Goal: Task Accomplishment & Management: Manage account settings

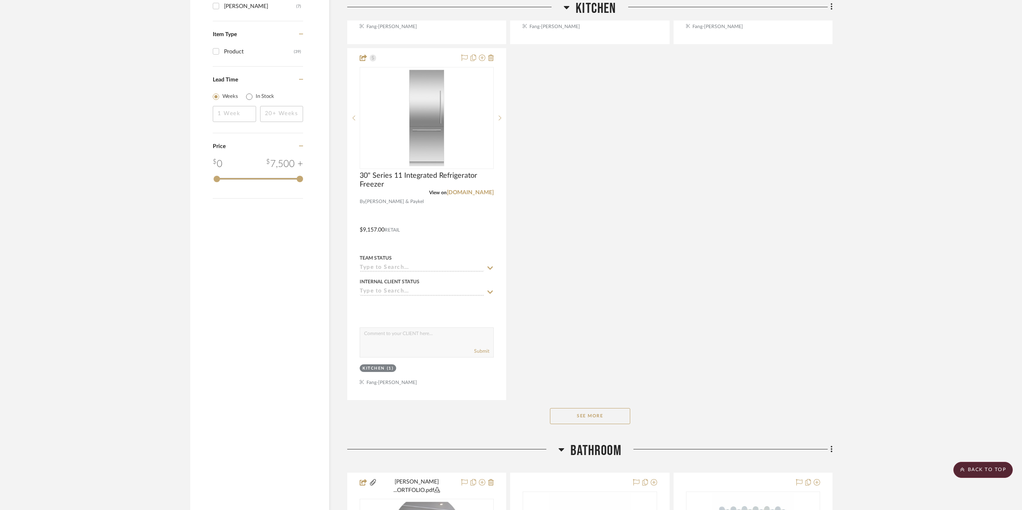
scroll to position [1204, 0]
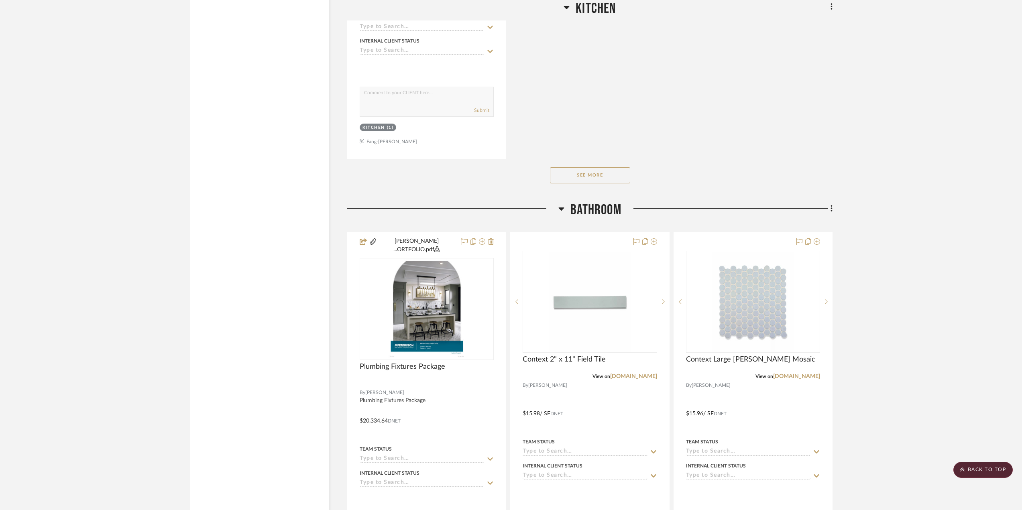
click at [605, 171] on button "See More" at bounding box center [590, 175] width 80 height 16
click at [448, 306] on img "0" at bounding box center [426, 309] width 77 height 100
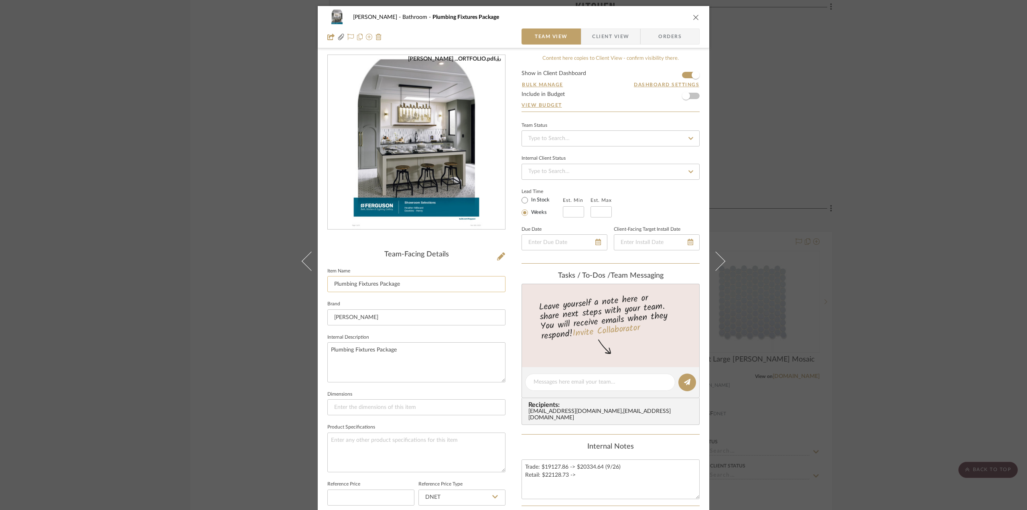
scroll to position [120, 0]
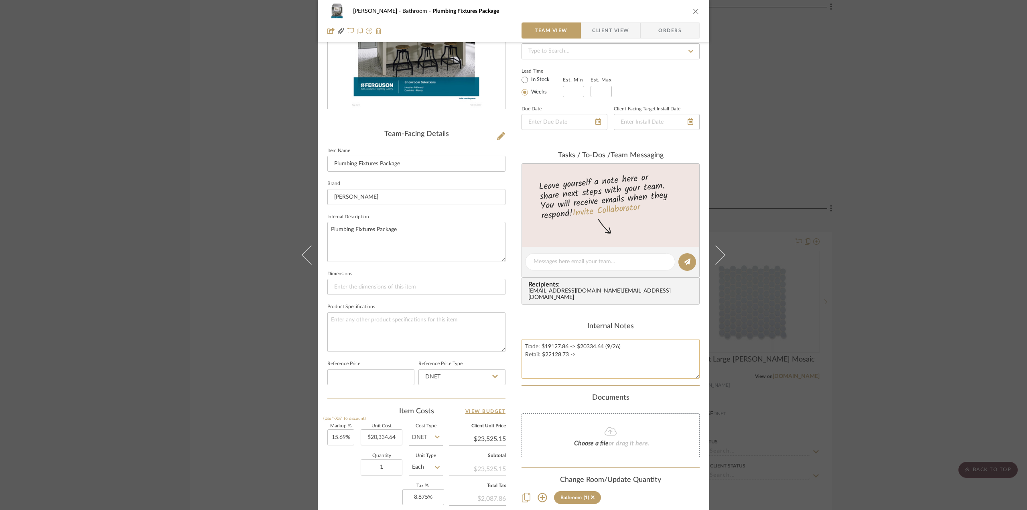
click at [579, 355] on textarea "Trade: $19127.86 -> $20334.64 (9/26) Retail: $22128.73 ->" at bounding box center [611, 359] width 178 height 40
type textarea "Trade: $19127.86 -> $20334.64 (9/26) Retail: $22128.73 -> $24437.24 (9/26)"
type input "15.69"
click at [332, 436] on input "15.69" at bounding box center [340, 437] width 27 height 16
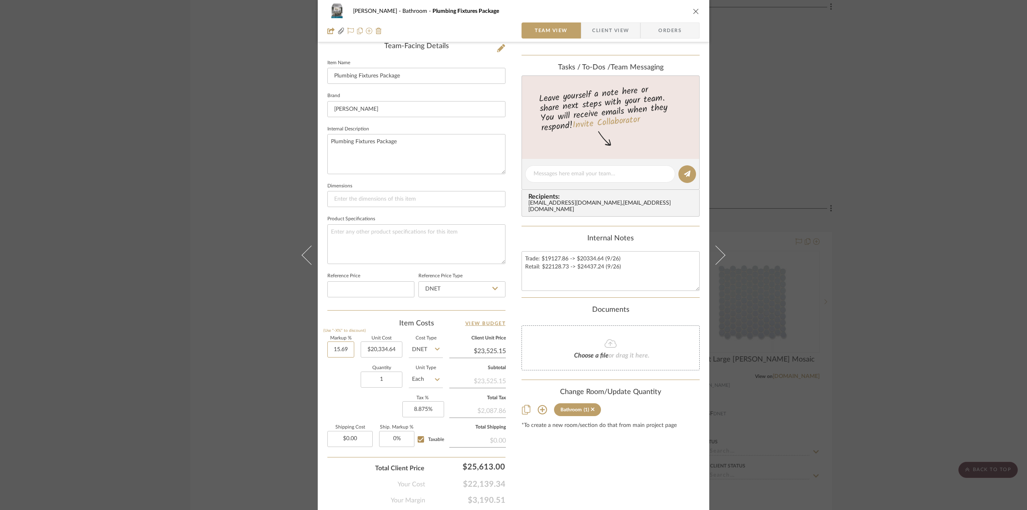
scroll to position [195, 0]
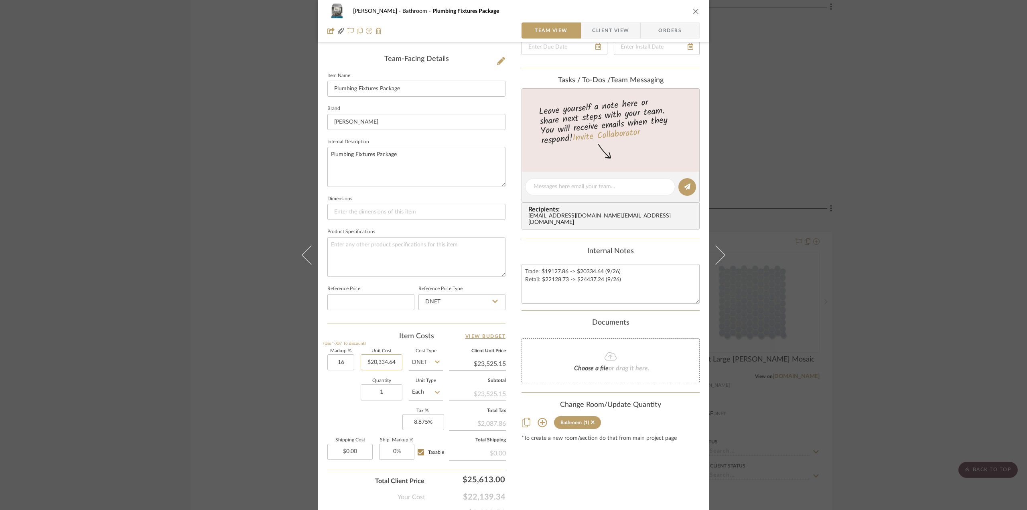
type input "16%"
type input "20334.64"
click at [380, 364] on input "20334.64" at bounding box center [382, 362] width 42 height 16
type input "$23,588.18"
type input "16"
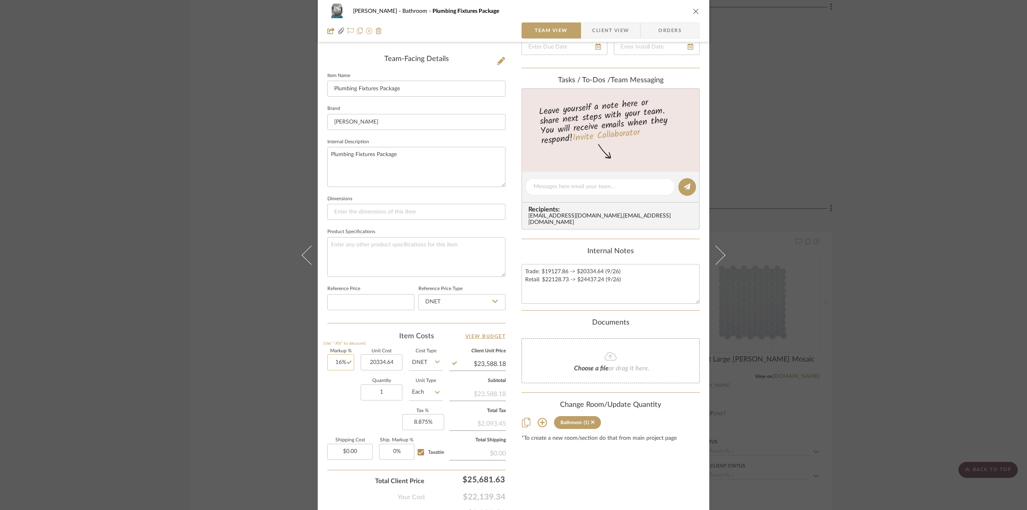
type input "$20,334.64"
click at [335, 363] on input "16" at bounding box center [340, 362] width 27 height 16
type input "17%"
type input "20334.64"
click at [384, 363] on input "20334.64" at bounding box center [382, 362] width 42 height 16
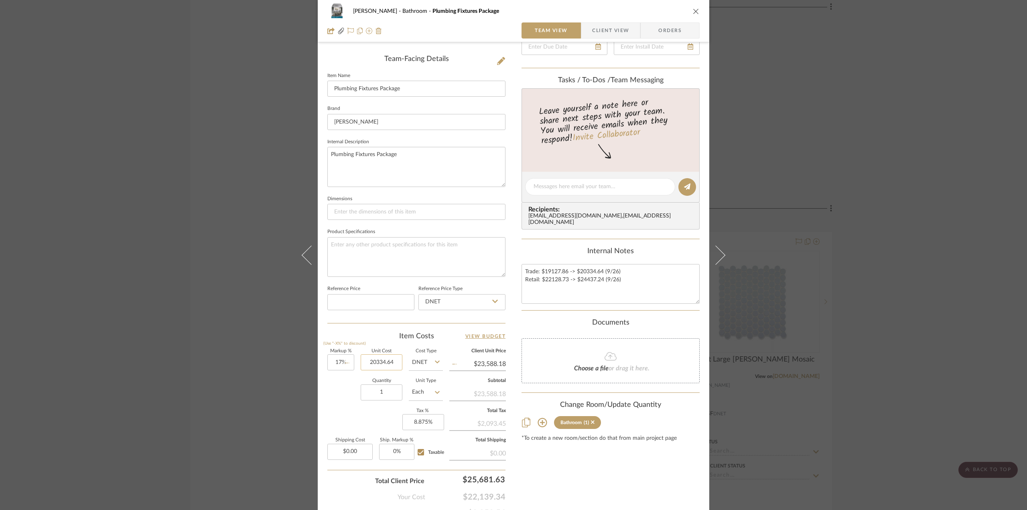
type input "$23,791.53"
type input "17"
type input "$20,334.64"
click at [335, 358] on input "17" at bounding box center [340, 362] width 27 height 16
type input "18%"
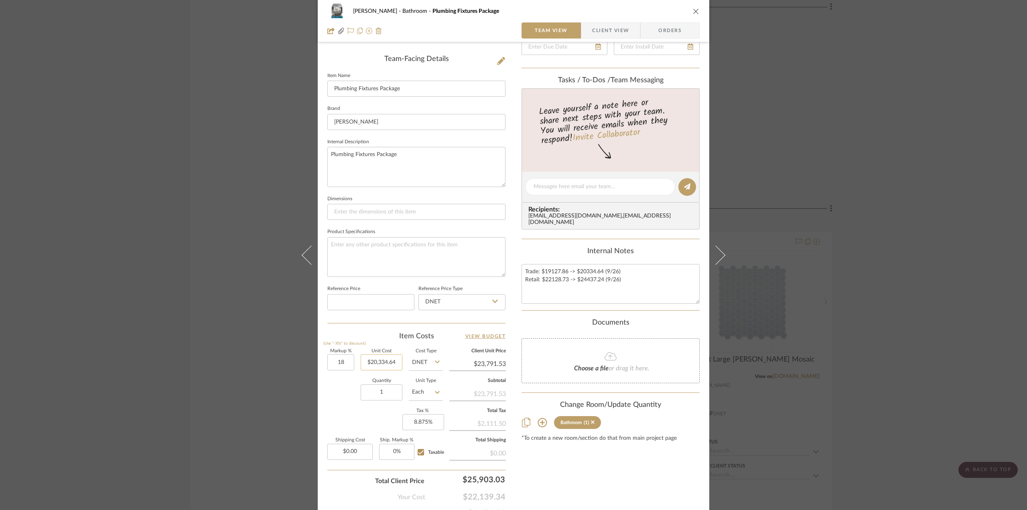
type input "20334.64"
click at [376, 356] on input "20334.64" at bounding box center [382, 362] width 42 height 16
type input "$23,994.88"
type input "18"
type input "$20,334.64"
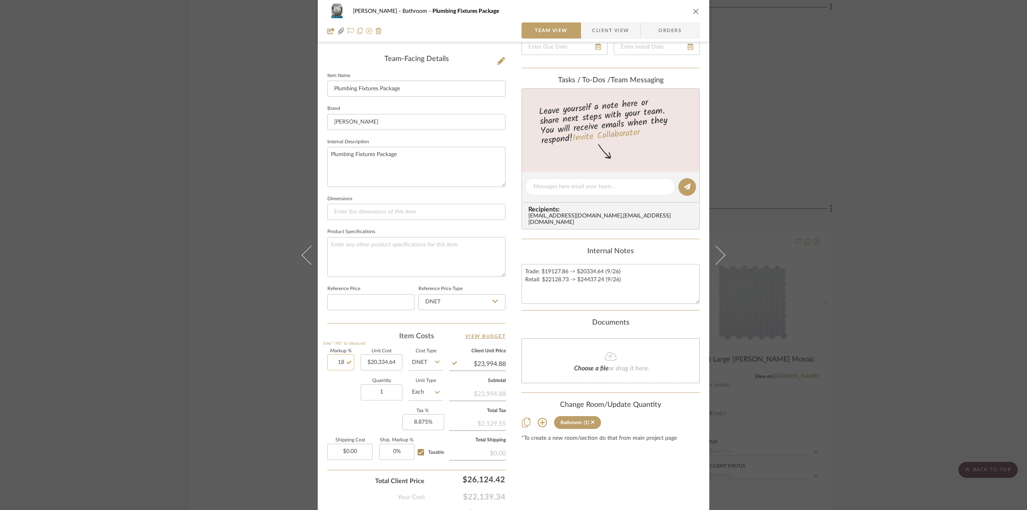
click at [339, 362] on input "18" at bounding box center [340, 362] width 27 height 16
type input "19%"
type input "20334.64"
click at [380, 360] on input "20334.64" at bounding box center [382, 362] width 42 height 16
type input "$24,198.22"
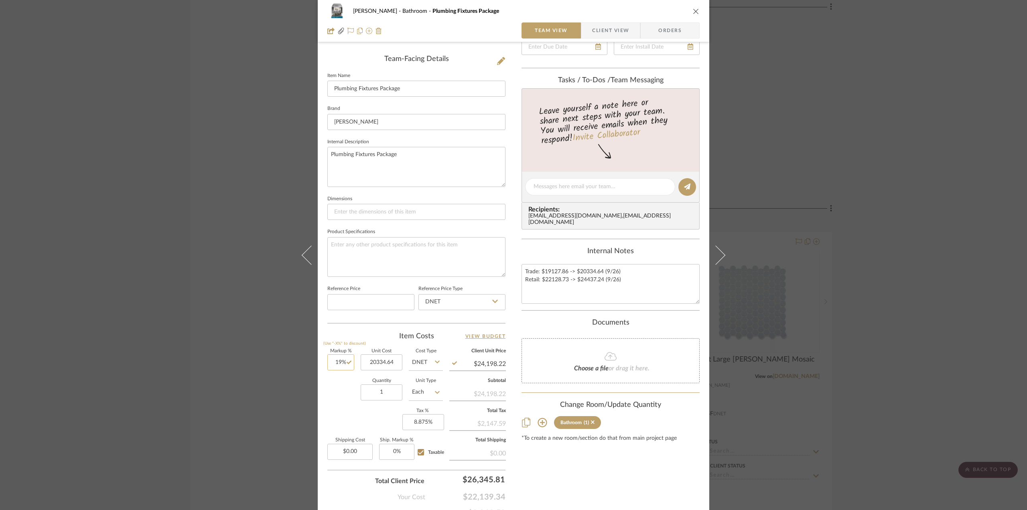
type input "19"
type input "$20,334.64"
click at [333, 362] on input "19" at bounding box center [340, 362] width 27 height 16
type input "20%"
type input "20334.64"
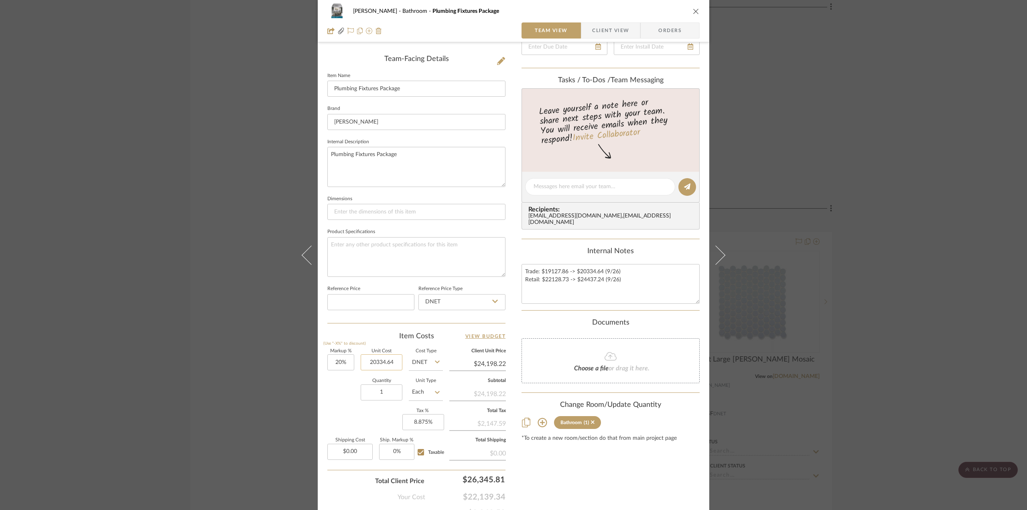
click at [381, 362] on input "20334.64" at bounding box center [382, 362] width 42 height 16
type input "$24,401.57"
type input "20"
type input "$20,334.64"
click at [333, 359] on input "20" at bounding box center [340, 362] width 27 height 16
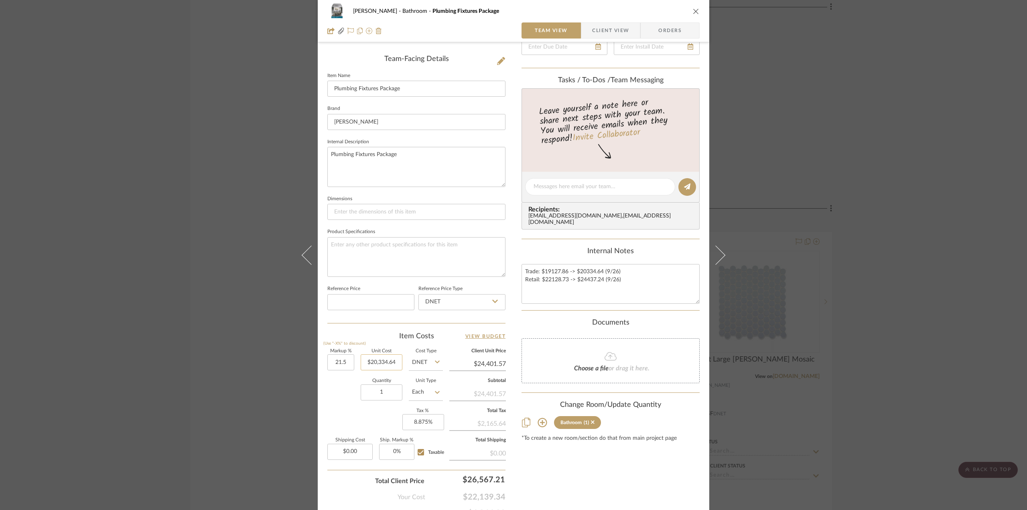
type input "21.5%"
type input "20334.64"
click at [372, 367] on input "20334.64" at bounding box center [382, 362] width 42 height 16
type input "$24,706.59"
type input "21.5"
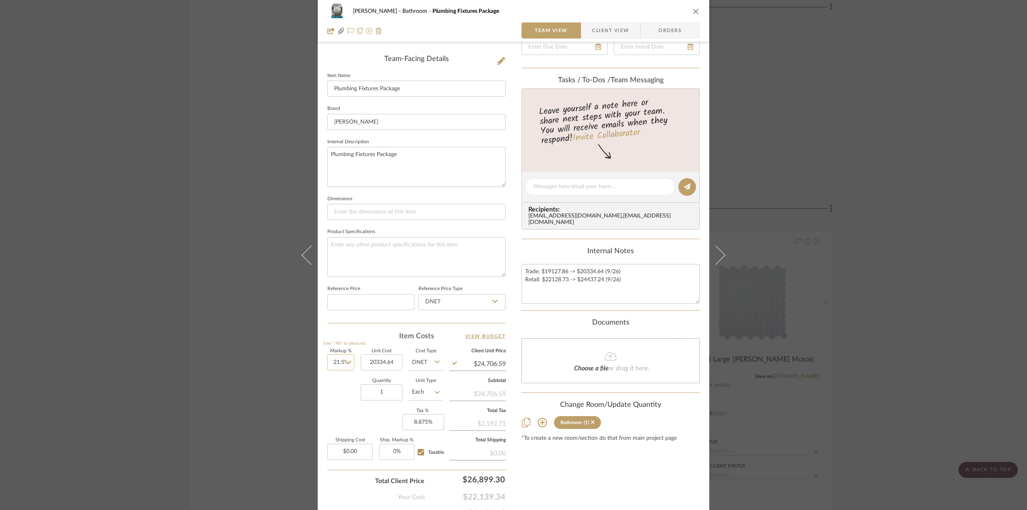
type input "$20,334.64"
click at [346, 355] on input "21.5" at bounding box center [340, 362] width 27 height 16
type input "20.5%"
type input "20334.64"
click at [373, 363] on input "20334.64" at bounding box center [382, 362] width 42 height 16
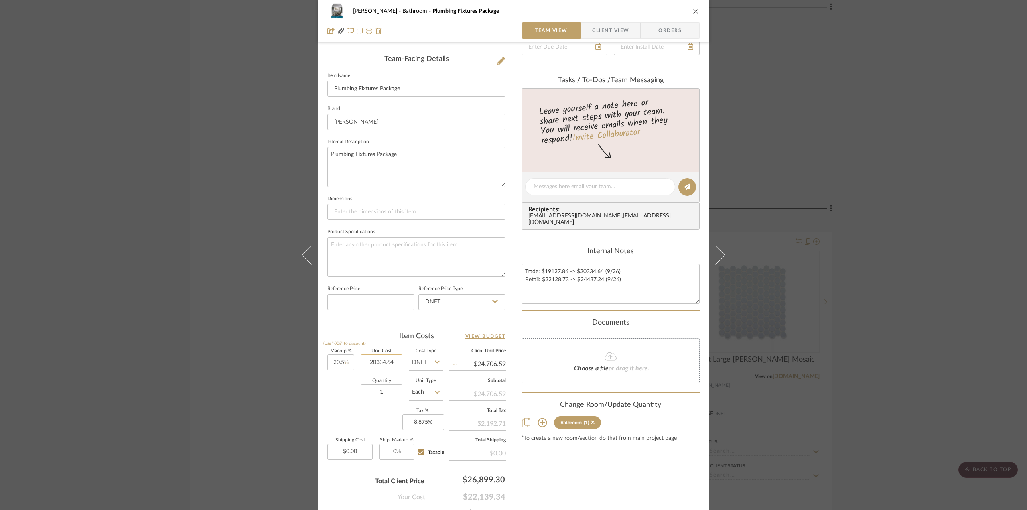
type input "$24,503.24"
type input "20.5"
type input "$20,334.64"
click at [334, 362] on input "20.5" at bounding box center [340, 362] width 27 height 16
type input "20.3%"
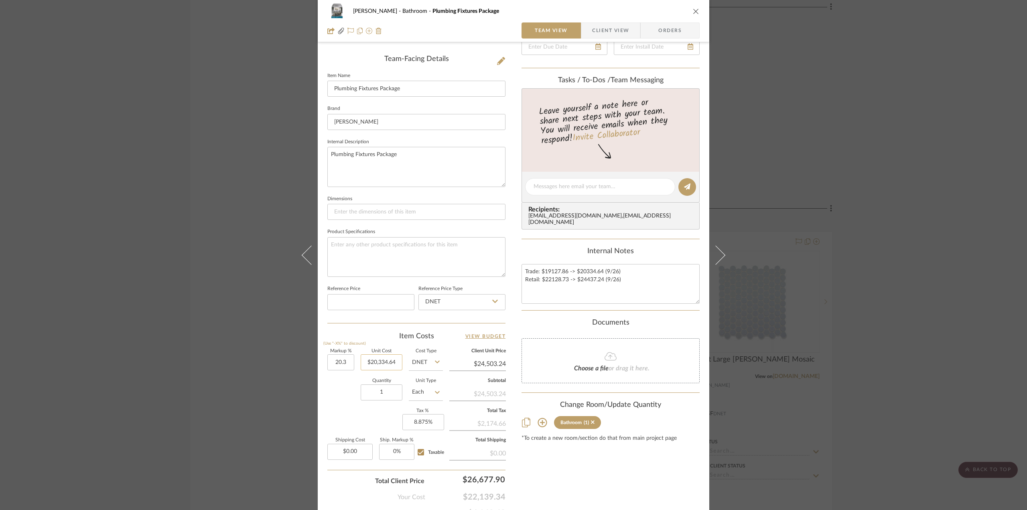
type input "20334.64"
click at [378, 356] on input "20334.64" at bounding box center [382, 362] width 42 height 16
type input "$24,462.57"
type input "20.3"
type input "$20,334.64"
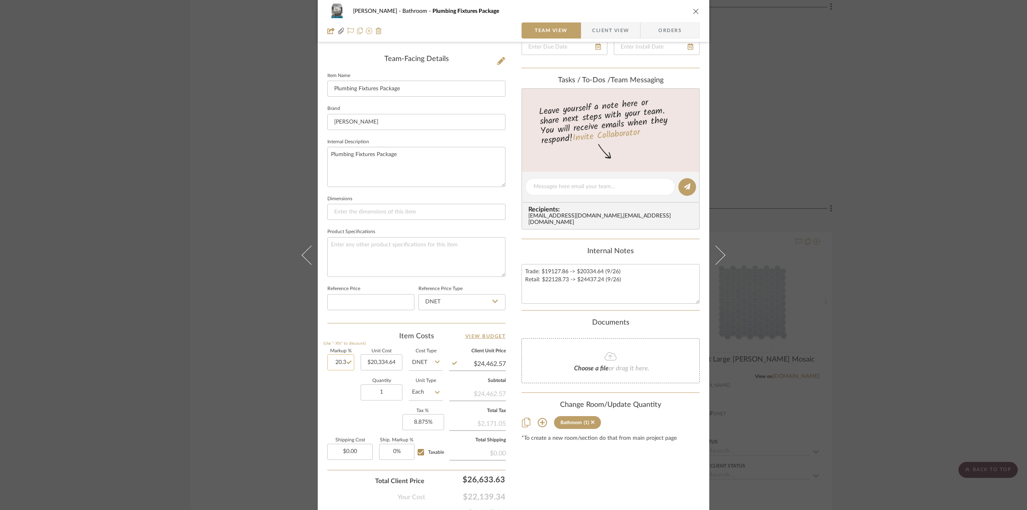
click at [333, 364] on input "20.3" at bounding box center [340, 362] width 27 height 16
type input "20.2%"
type input "20334.64"
click at [379, 361] on input "20334.64" at bounding box center [382, 362] width 42 height 16
type input "$24,442.24"
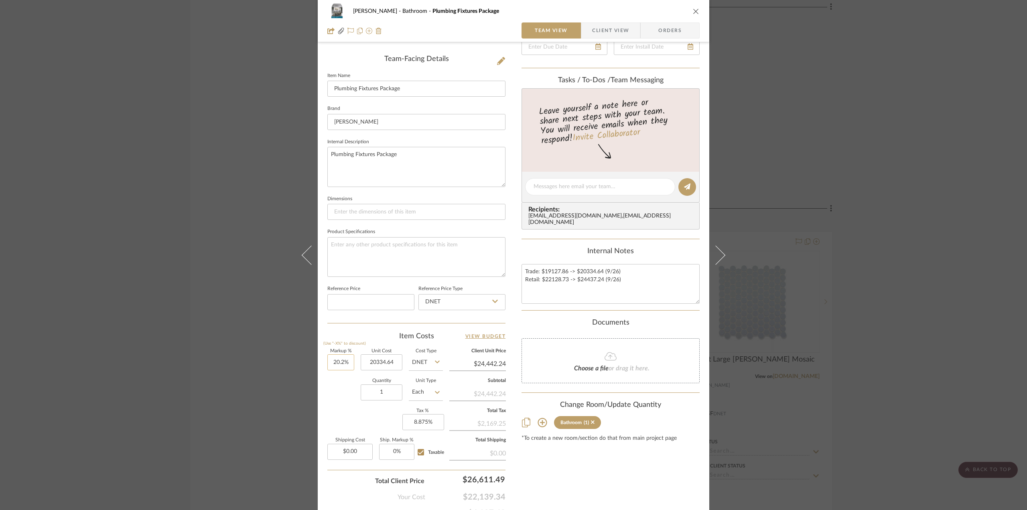
type input "20.2"
type input "$20,334.64"
click at [345, 364] on input "20.2" at bounding box center [340, 362] width 27 height 16
type input "20.28%"
click at [381, 353] on label "Unit Cost" at bounding box center [382, 351] width 42 height 4
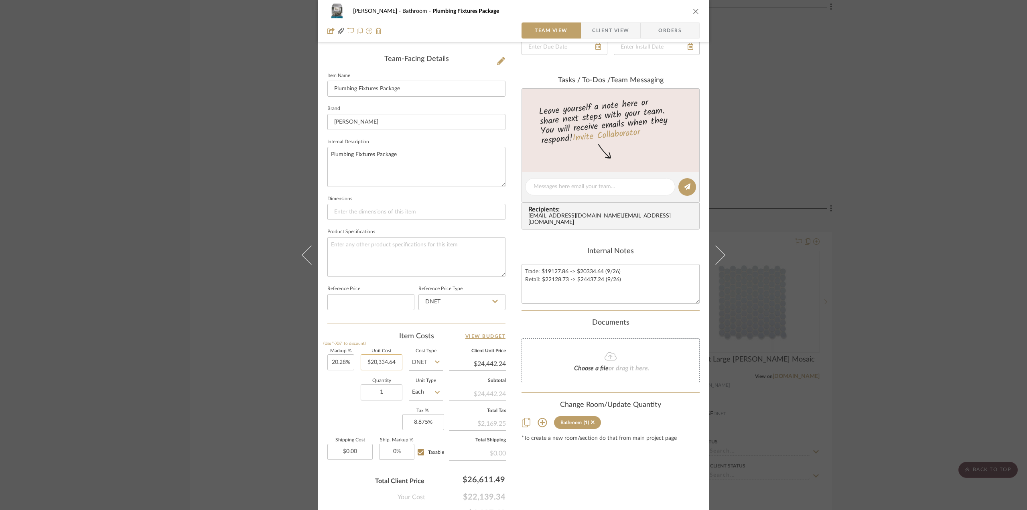
type input "$24,458.50"
click at [340, 364] on input "20.28" at bounding box center [340, 362] width 27 height 16
type input "20.23%"
type input "20334.64"
click at [378, 364] on input "20334.64" at bounding box center [382, 362] width 42 height 16
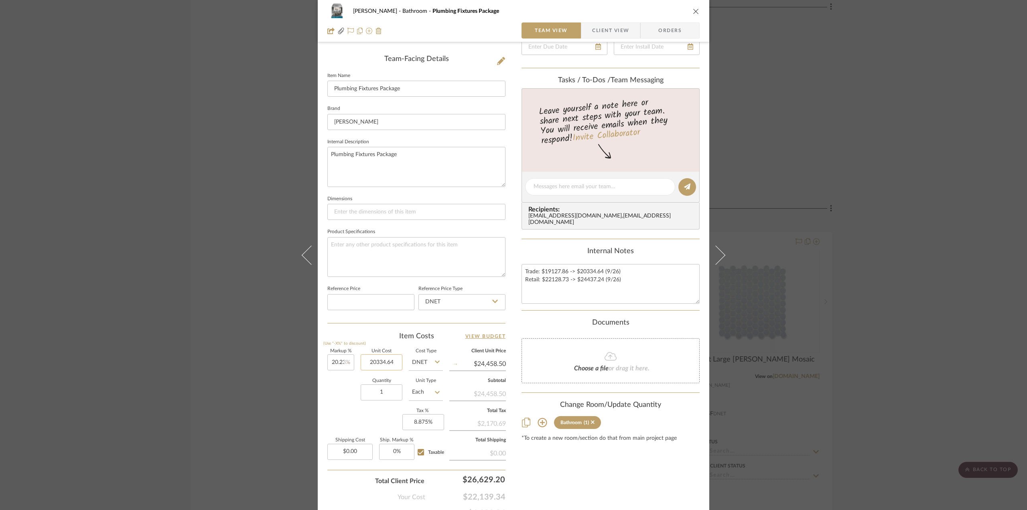
type input "$24,448.34"
type input "20.23"
type input "$20,334.64"
click at [337, 362] on input "20.23" at bounding box center [340, 362] width 27 height 16
type input "20.22%"
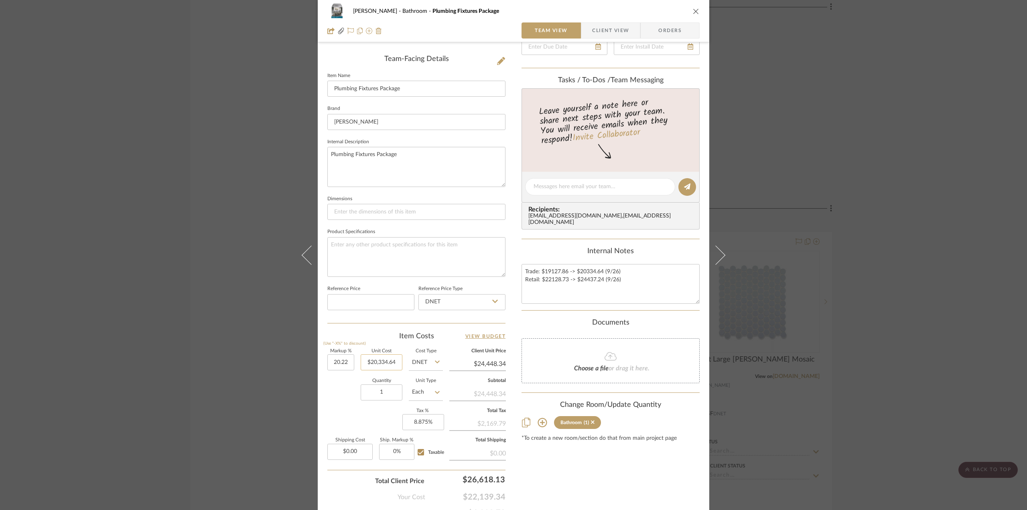
type input "20334.64"
click at [369, 361] on input "20334.64" at bounding box center [382, 362] width 42 height 16
type input "$24,446.30"
type input "20.22"
type input "$20,334.64"
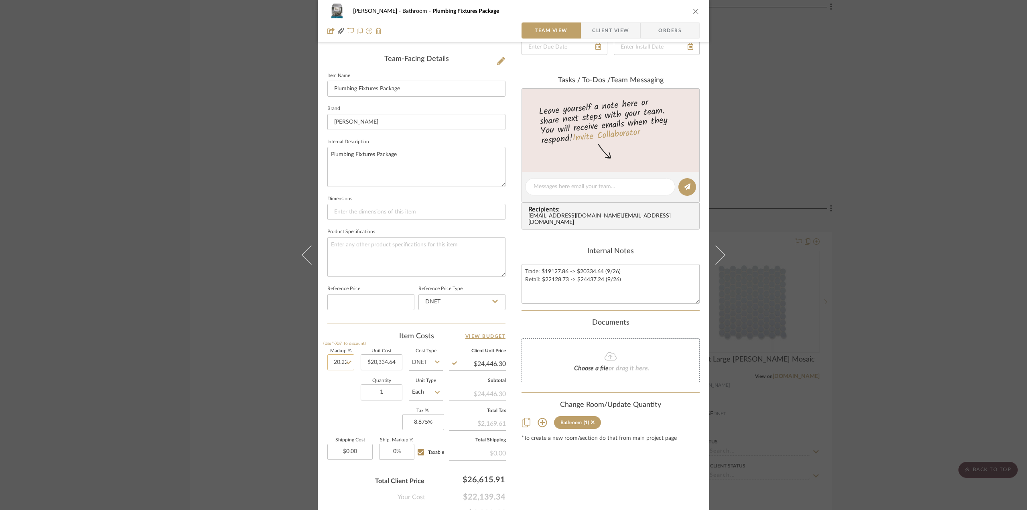
click at [339, 362] on input "20.22" at bounding box center [340, 362] width 27 height 16
type input "20.20%"
type input "20334.64"
click at [376, 364] on input "20334.64" at bounding box center [382, 362] width 42 height 16
type input "20.2%"
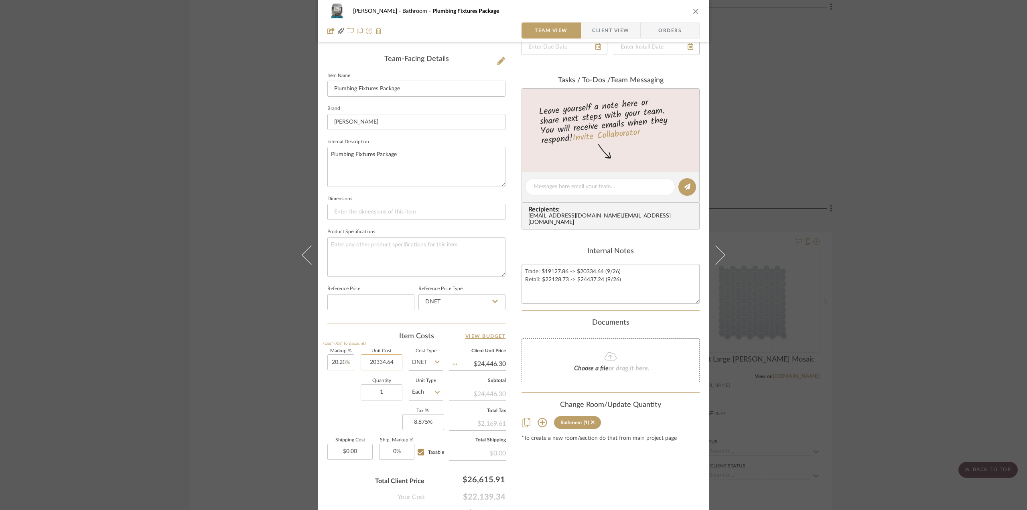
type input "$24,442.24"
type input "20.2"
type input "$20,334.64"
click at [337, 361] on input "20.2" at bounding box center [340, 362] width 27 height 16
type input "20.19%"
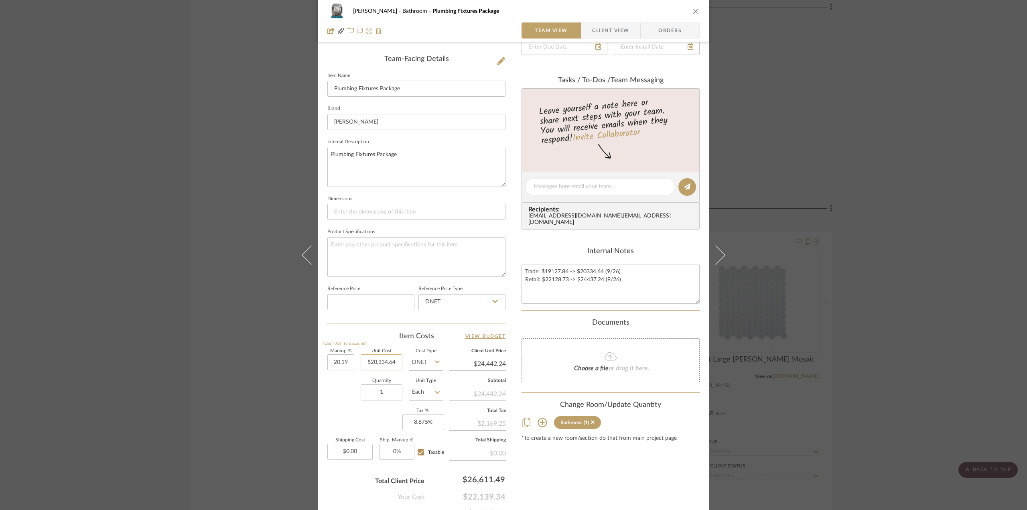
type input "20334.64"
click at [386, 363] on input "20334.64" at bounding box center [382, 362] width 42 height 16
type input "$24,440.20"
type input "$20,334.64"
click at [400, 243] on textarea at bounding box center [416, 257] width 178 height 40
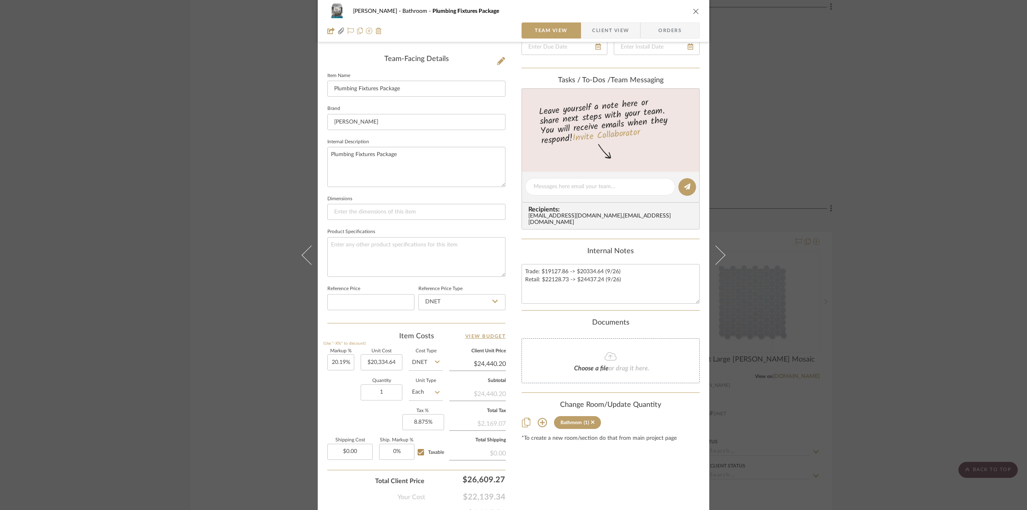
click at [920, 273] on div "[PERSON_NAME] Bathroom Plumbing Fixtures Package Team View Client View Orders […" at bounding box center [513, 255] width 1027 height 510
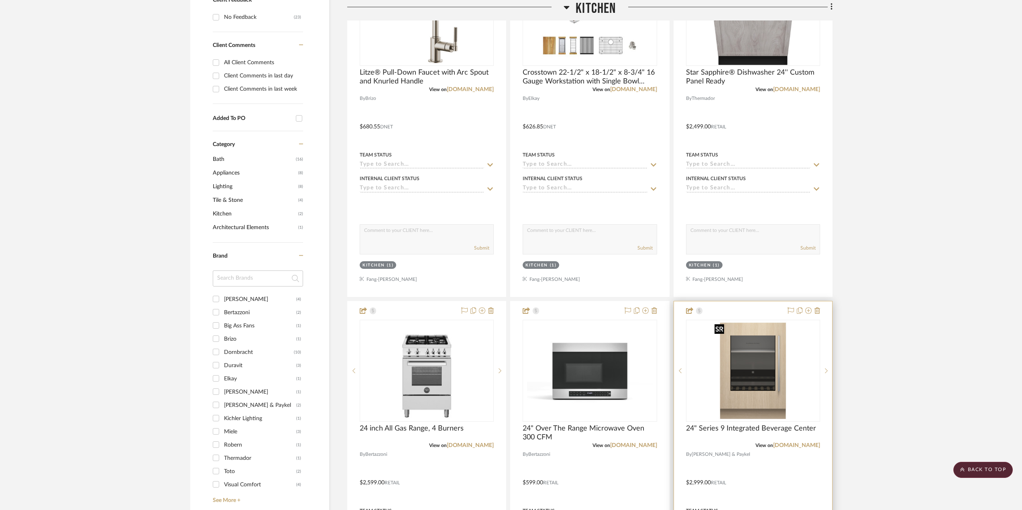
scroll to position [361, 0]
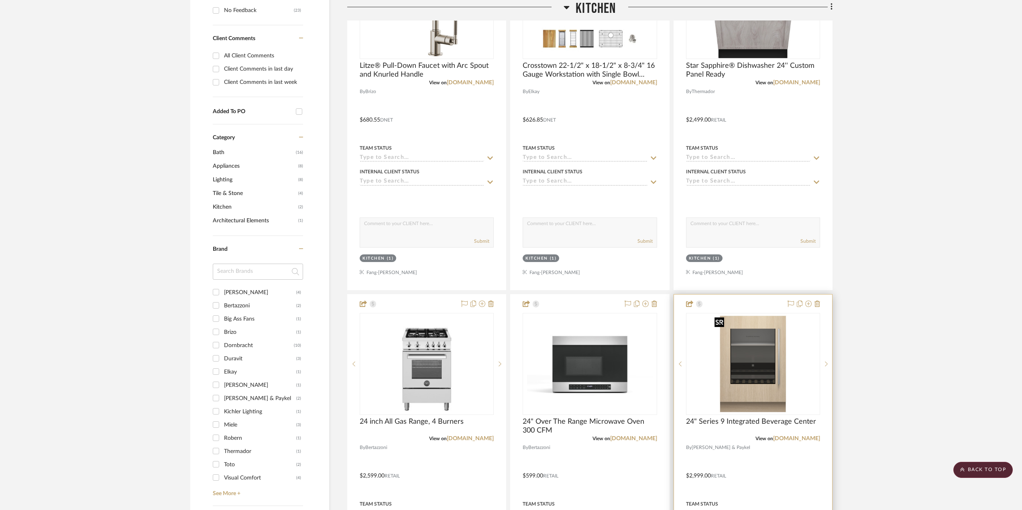
click at [760, 332] on img "0" at bounding box center [753, 364] width 84 height 100
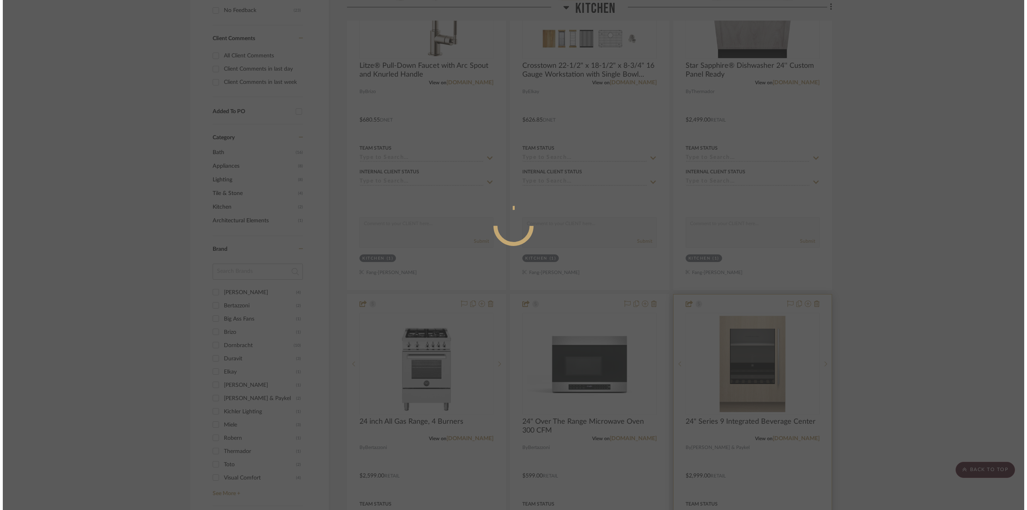
scroll to position [0, 0]
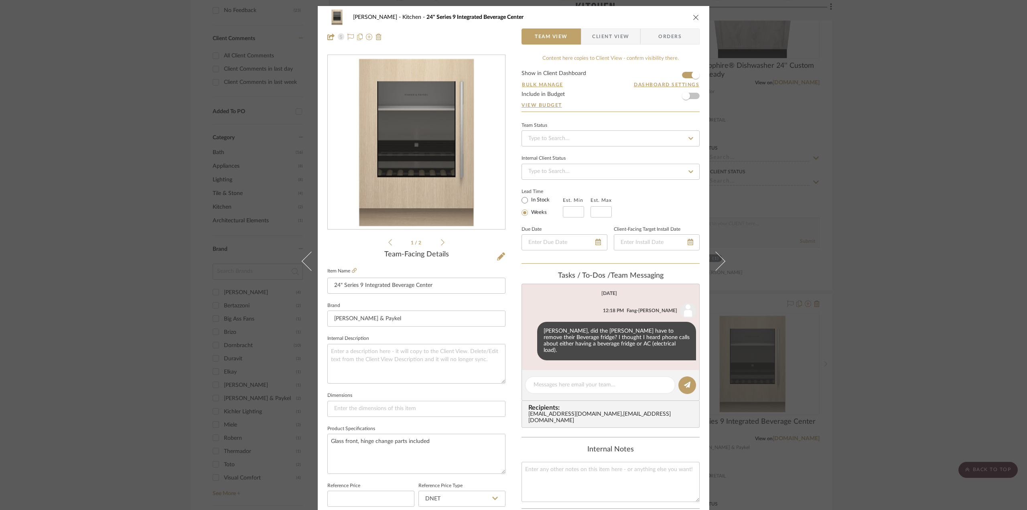
click at [885, 147] on div "[PERSON_NAME] Kitchen 24" Series 9 Integrated Beverage Center Team View Client …" at bounding box center [513, 255] width 1027 height 510
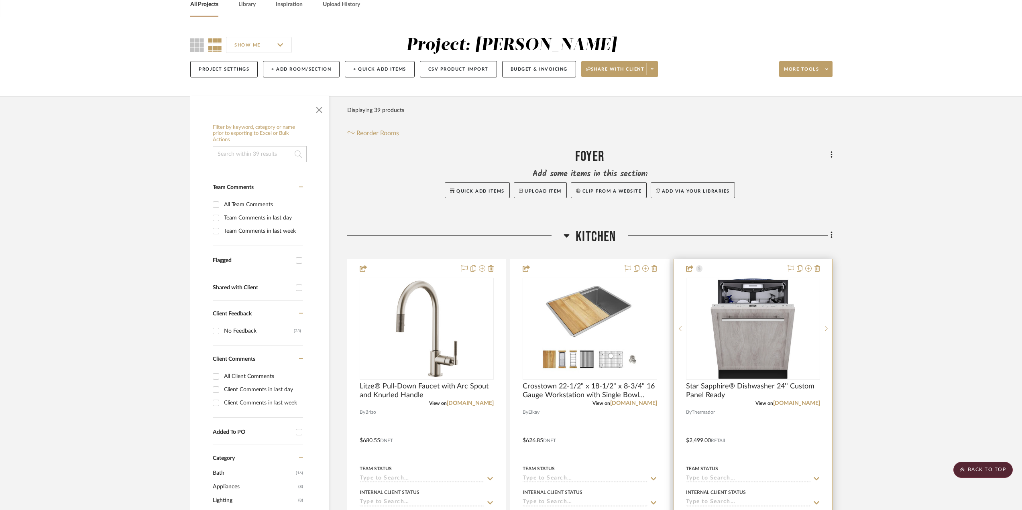
scroll to position [40, 0]
click at [766, 310] on img "0" at bounding box center [753, 329] width 84 height 100
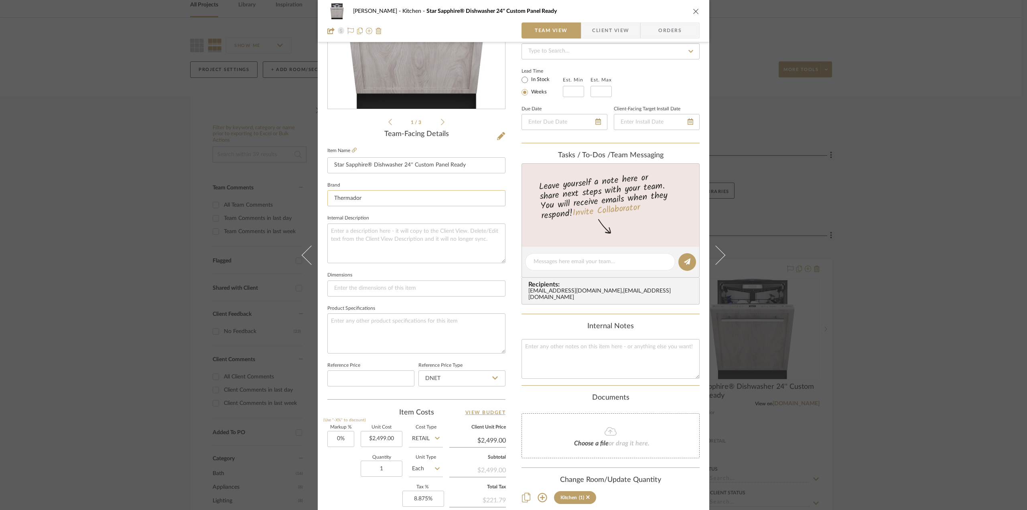
scroll to position [160, 0]
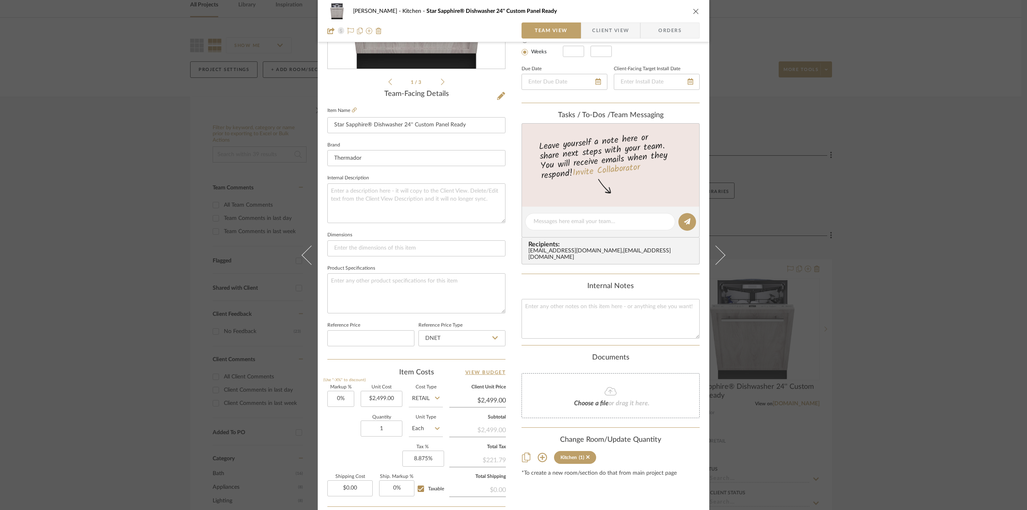
click at [607, 37] on span "Client View" at bounding box center [610, 30] width 37 height 16
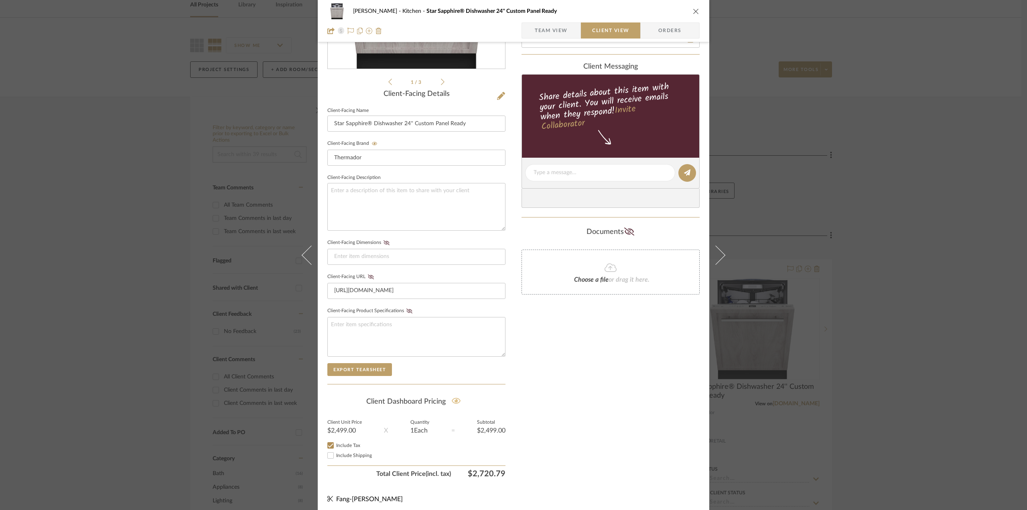
click at [455, 403] on icon at bounding box center [456, 401] width 9 height 6
click at [451, 402] on icon at bounding box center [456, 401] width 10 height 8
click at [544, 28] on div "This price has been added to the Client Dashboard." at bounding box center [514, 14] width 212 height 29
click at [544, 33] on span "Team View" at bounding box center [551, 30] width 33 height 16
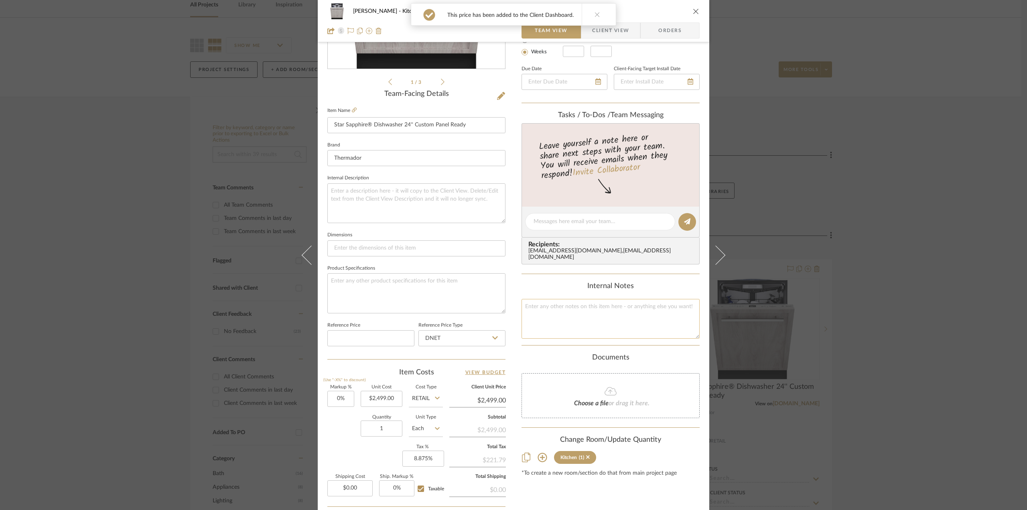
click at [571, 303] on textarea at bounding box center [611, 319] width 178 height 40
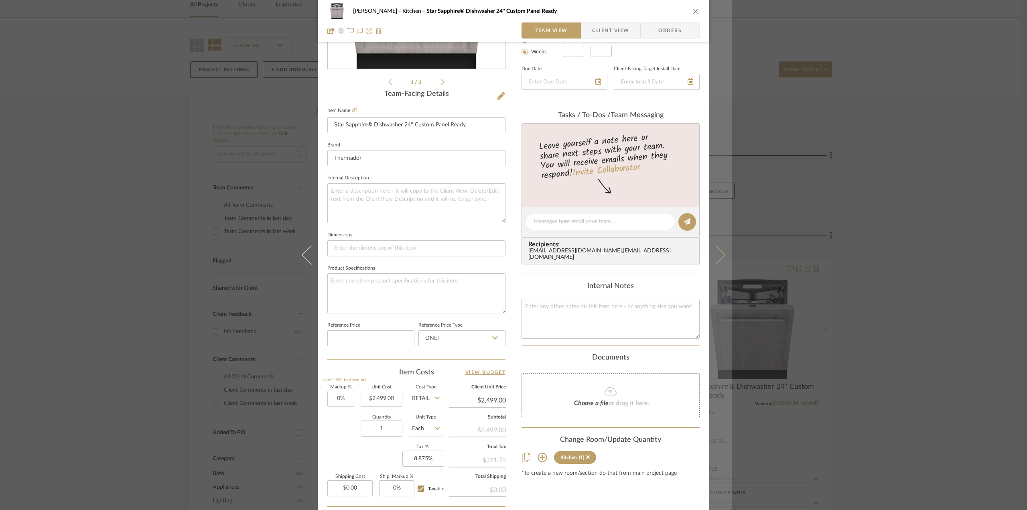
click at [713, 256] on icon at bounding box center [715, 254] width 19 height 19
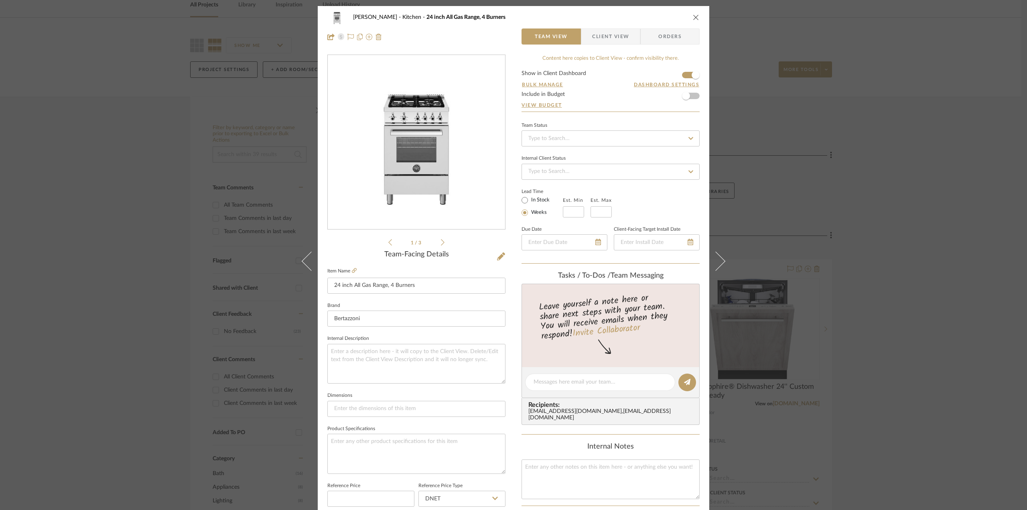
click at [713, 256] on icon at bounding box center [715, 260] width 19 height 19
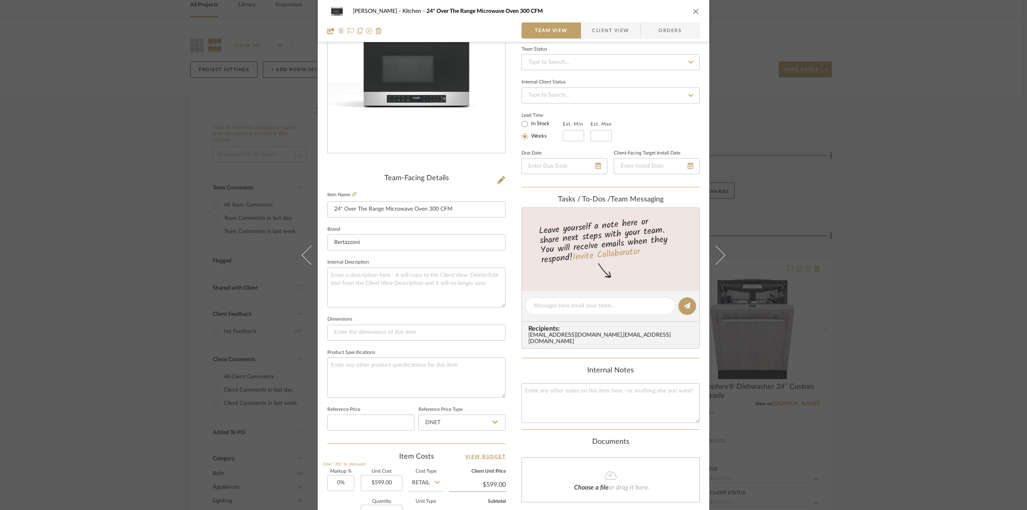
scroll to position [120, 0]
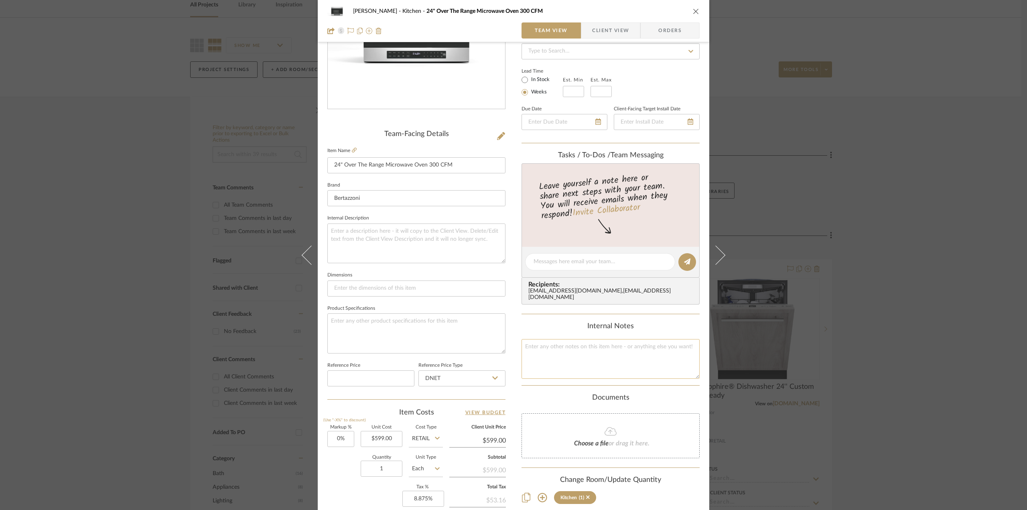
click at [569, 353] on textarea at bounding box center [611, 359] width 178 height 40
type textarea "Old Price: 599"
type input "599.00"
click at [386, 441] on input "599.00" at bounding box center [382, 439] width 42 height 16
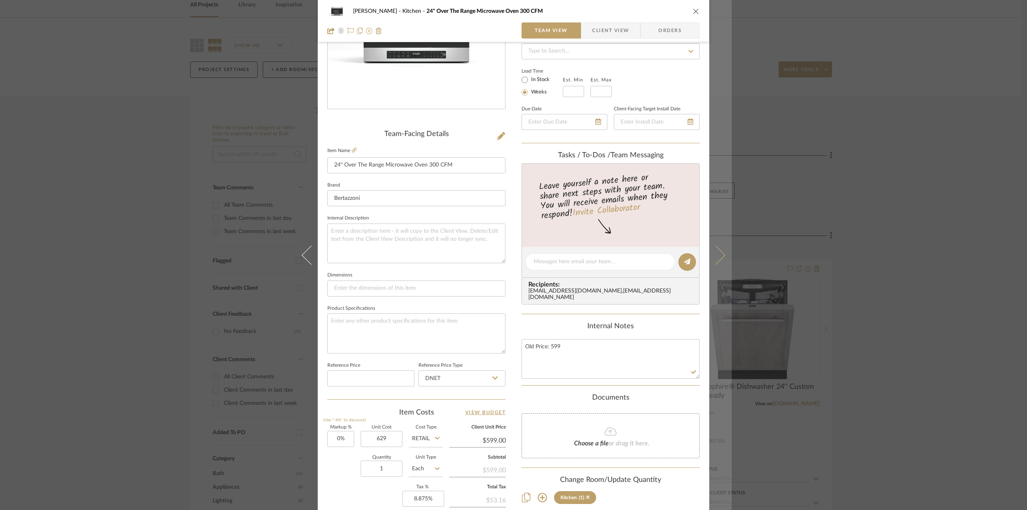
type input "$629.00"
click at [715, 264] on button at bounding box center [720, 255] width 22 height 510
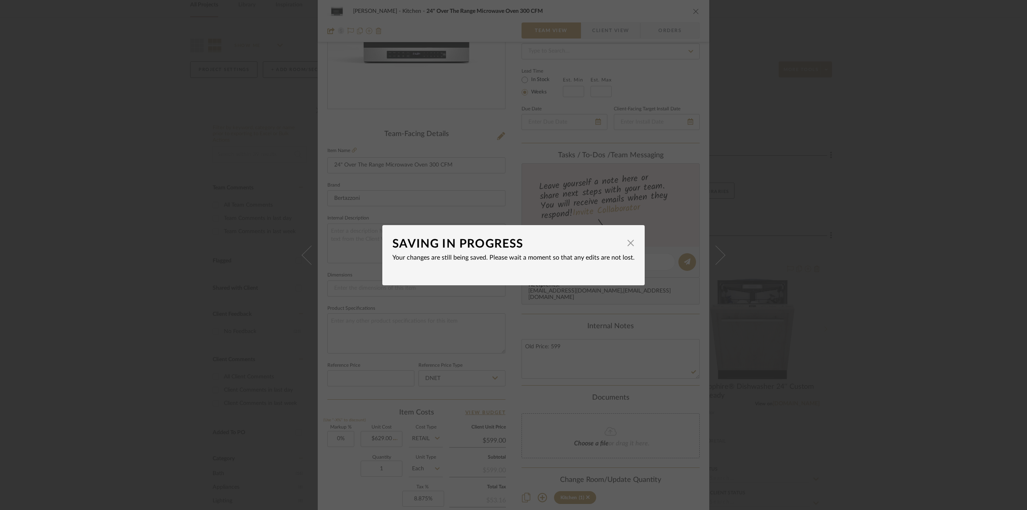
type input "$629.00"
click at [630, 246] on span "button" at bounding box center [631, 243] width 16 height 16
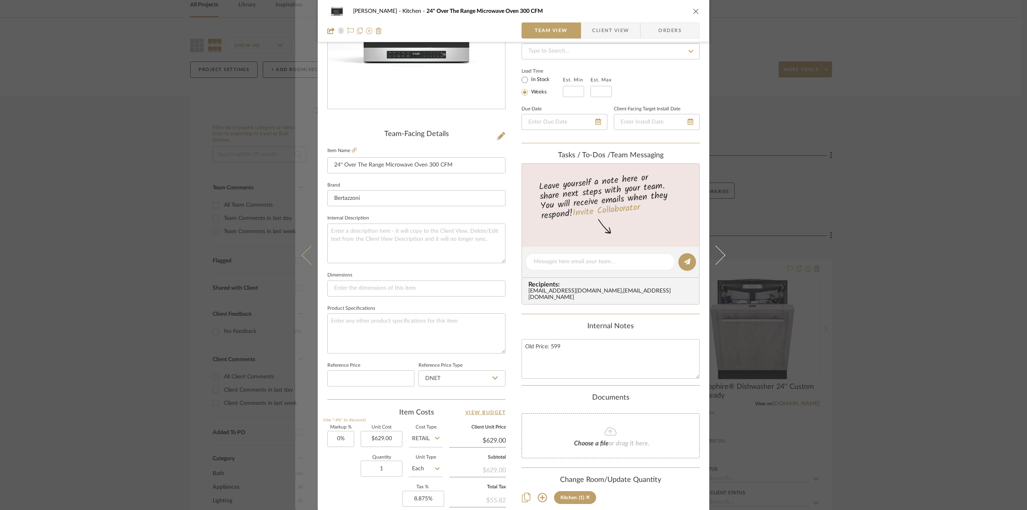
click at [302, 255] on icon at bounding box center [311, 254] width 19 height 19
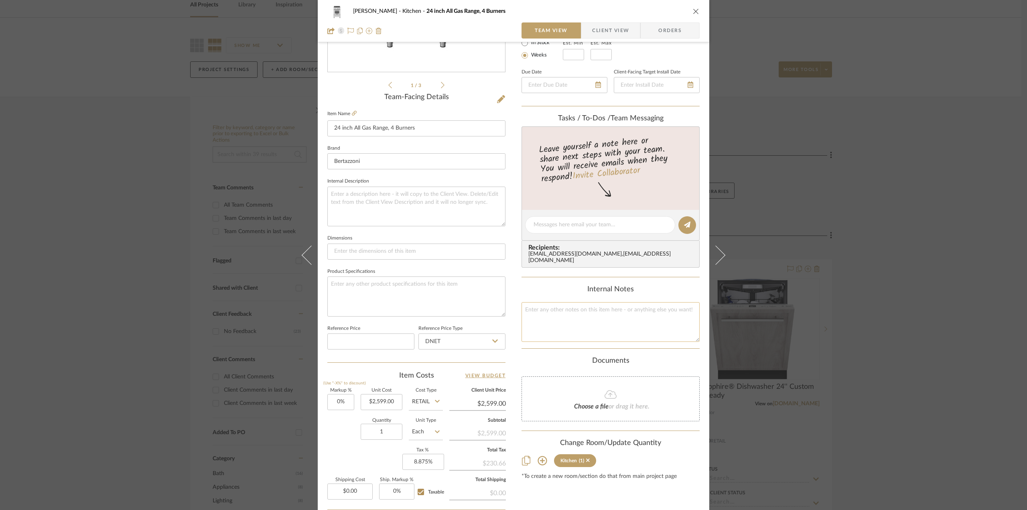
scroll to position [160, 0]
click at [544, 311] on textarea at bounding box center [611, 319] width 178 height 40
type textarea "Old Price: 2599"
type input "2599.00"
click at [388, 399] on input "2599.00" at bounding box center [382, 399] width 42 height 16
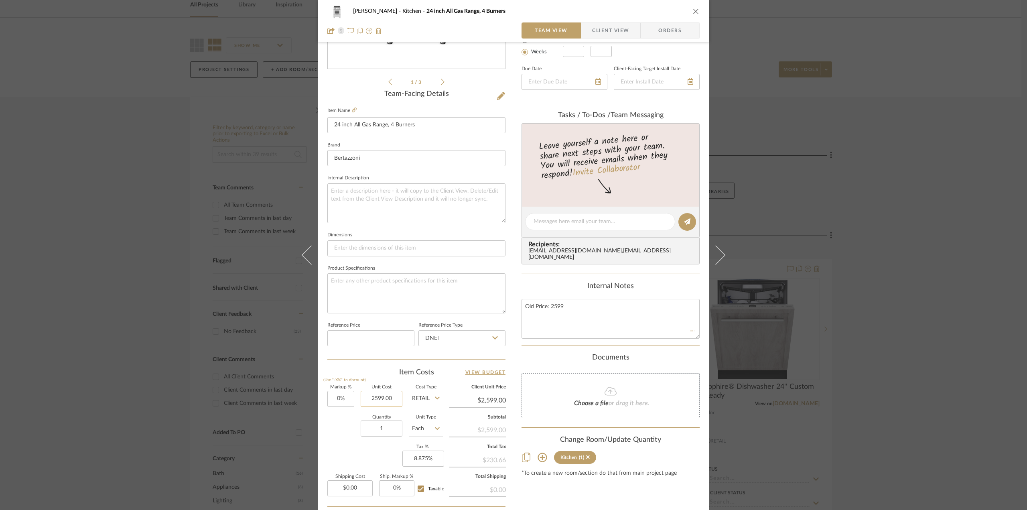
click at [388, 399] on input "2599.00" at bounding box center [382, 399] width 42 height 16
type input "$2,729.00"
click at [421, 294] on textarea at bounding box center [416, 293] width 178 height 40
type input "$2,729.00"
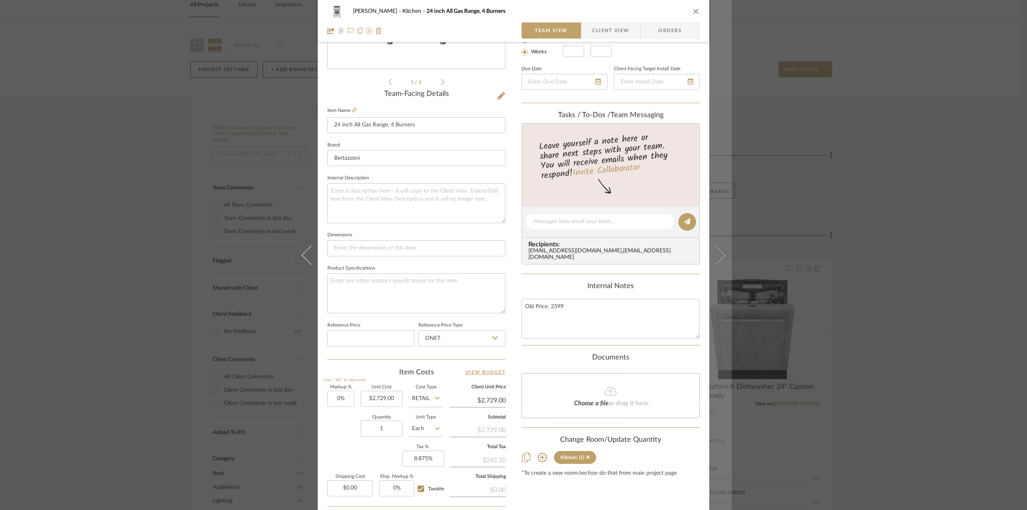
click at [724, 247] on button at bounding box center [720, 255] width 22 height 510
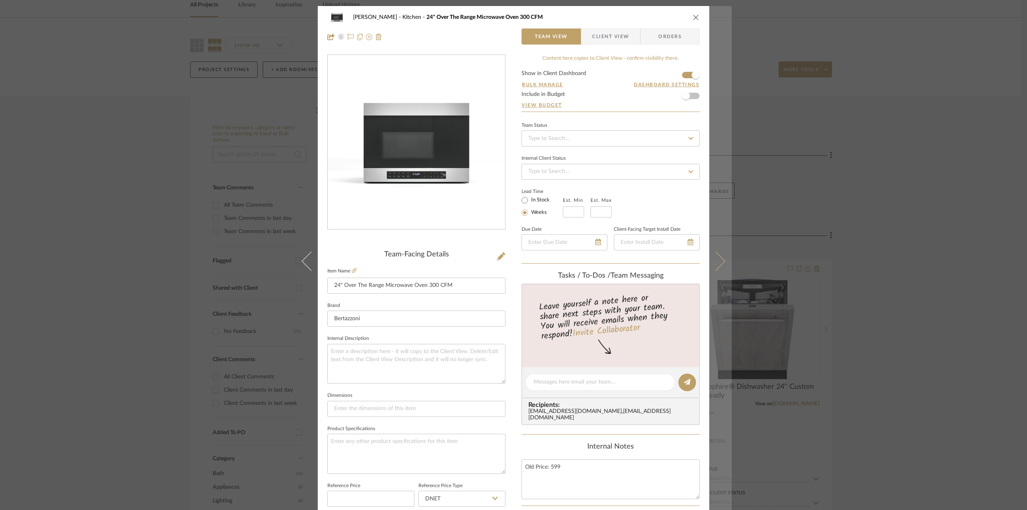
click at [712, 264] on icon at bounding box center [715, 260] width 19 height 19
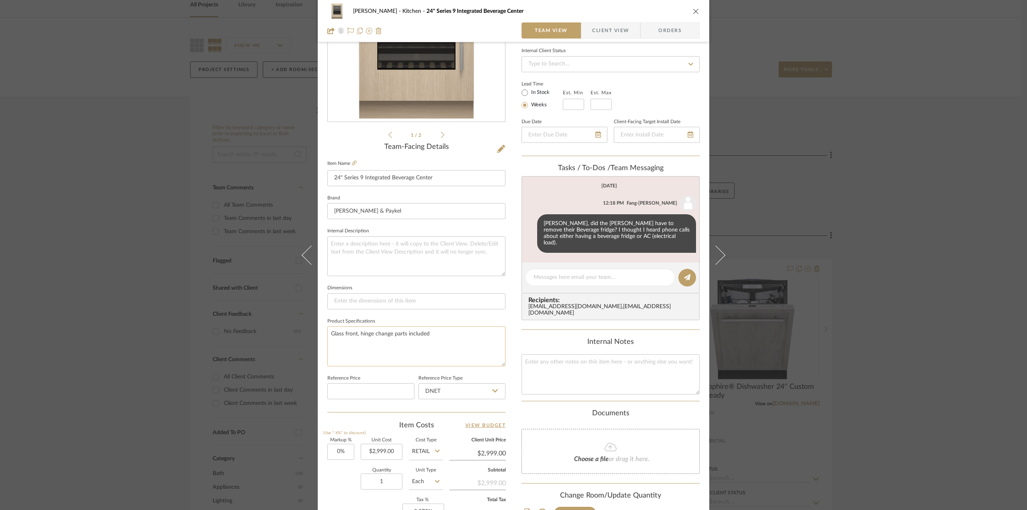
scroll to position [120, 0]
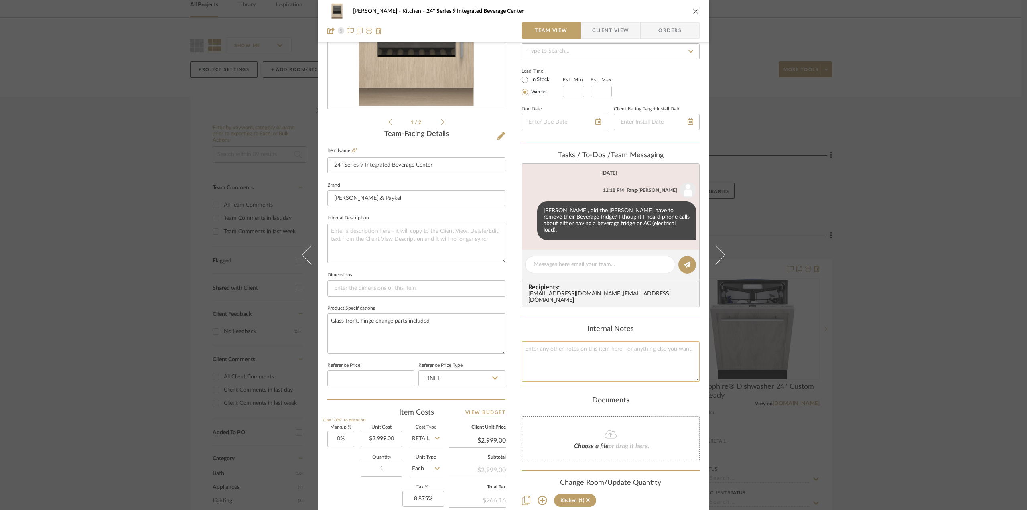
drag, startPoint x: 548, startPoint y: 345, endPoint x: 543, endPoint y: 345, distance: 4.8
click at [543, 345] on textarea at bounding box center [611, 361] width 178 height 40
type textarea "Old price: 2999"
type input "2999.00"
click at [380, 441] on input "2999.00" at bounding box center [382, 439] width 42 height 16
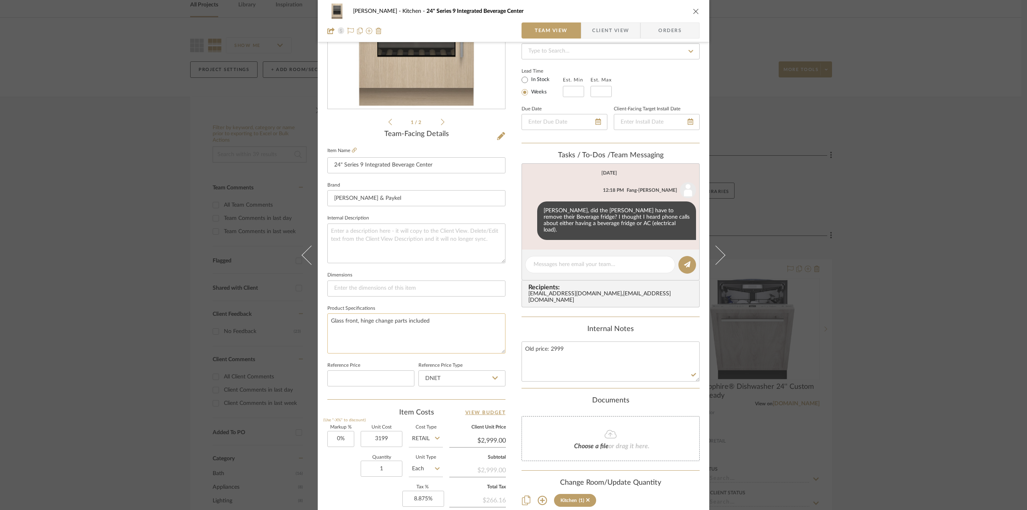
type input "$3,199.00"
click at [487, 348] on textarea "Glass front, hinge change parts included" at bounding box center [416, 333] width 178 height 40
type input "$3,199.00"
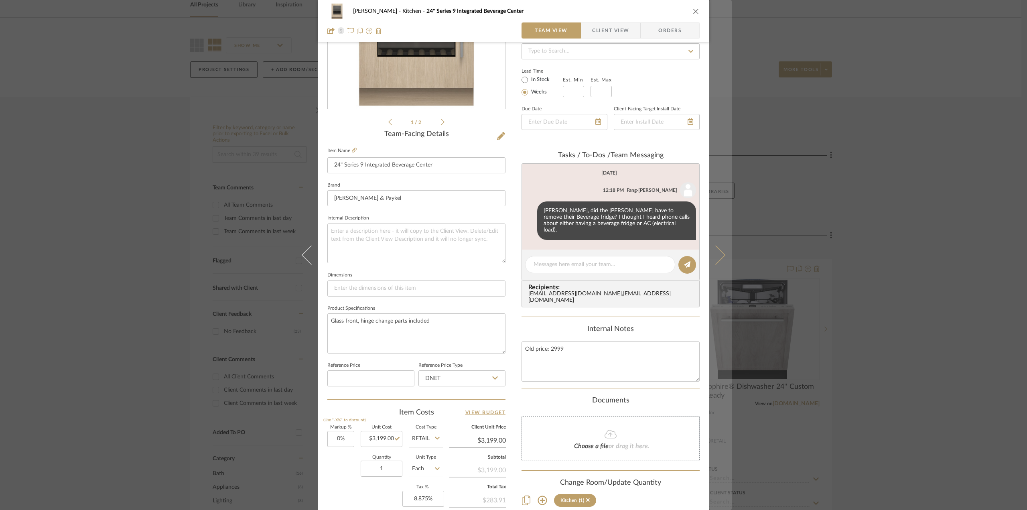
click at [719, 262] on button at bounding box center [720, 255] width 22 height 510
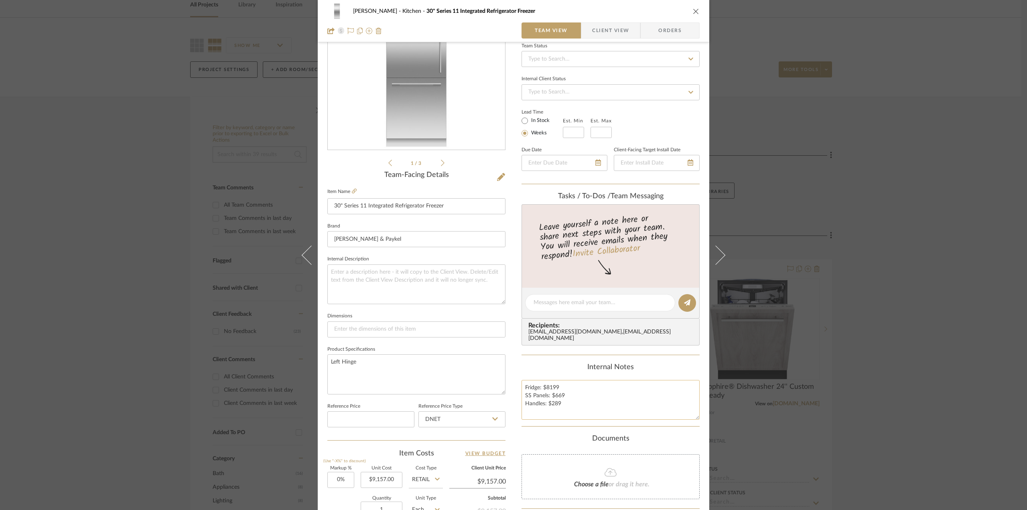
scroll to position [80, 0]
click at [568, 384] on textarea "Fridge: $8199 SS Panels: $669 Handles: $289" at bounding box center [611, 399] width 178 height 40
type textarea "Fridge: $8199 -> 8599 SS Panels: $669 -> 719 Handles: $289 -> 319"
type input "9157.00"
click at [382, 477] on input "9157.00" at bounding box center [382, 479] width 42 height 16
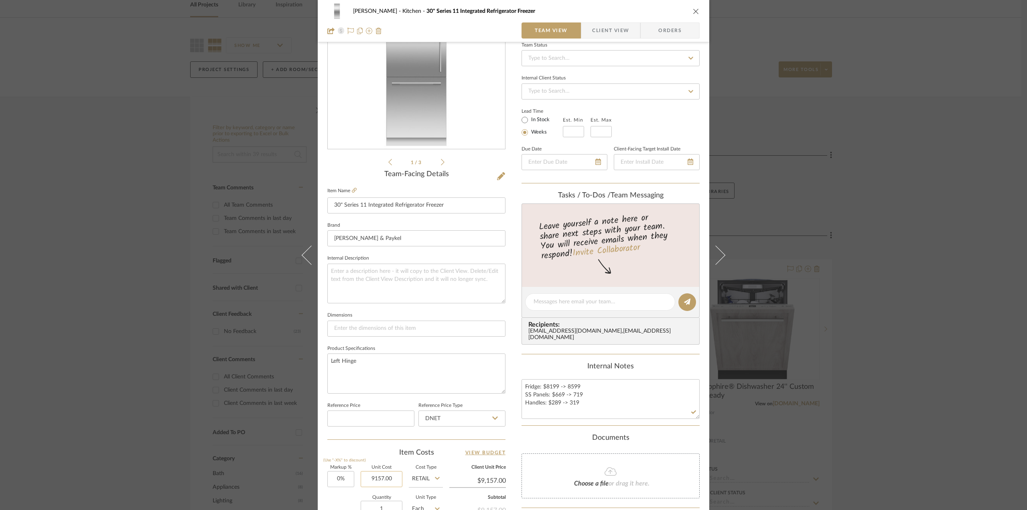
click at [382, 477] on input "9157.00" at bounding box center [382, 479] width 42 height 16
type input "$9,637.00"
click at [674, 270] on div "Leave yourself a note here or share next steps with your team. You will receive…" at bounding box center [611, 244] width 178 height 83
click at [882, 313] on div "[PERSON_NAME] Kitchen 30" Series 11 Integrated Refrigerator Freezer Team View C…" at bounding box center [513, 255] width 1027 height 510
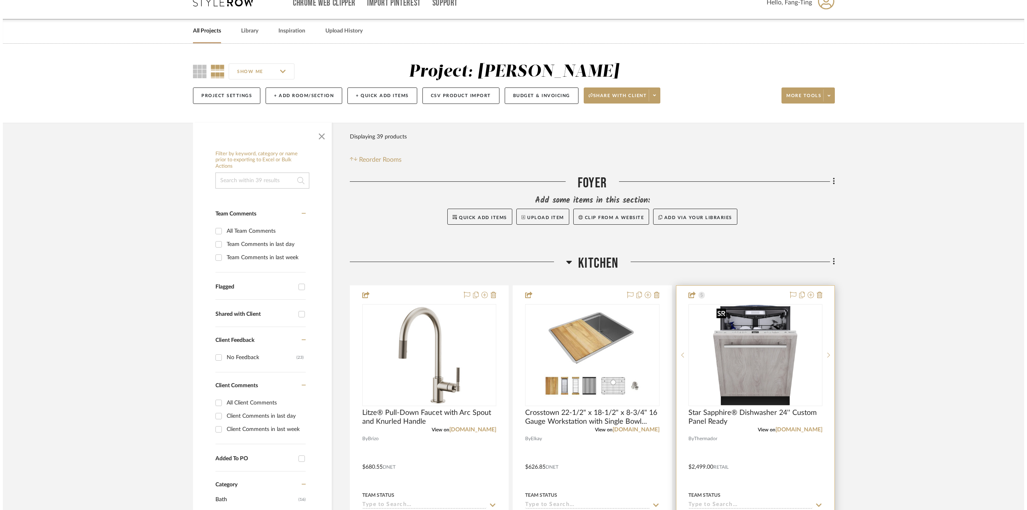
scroll to position [0, 0]
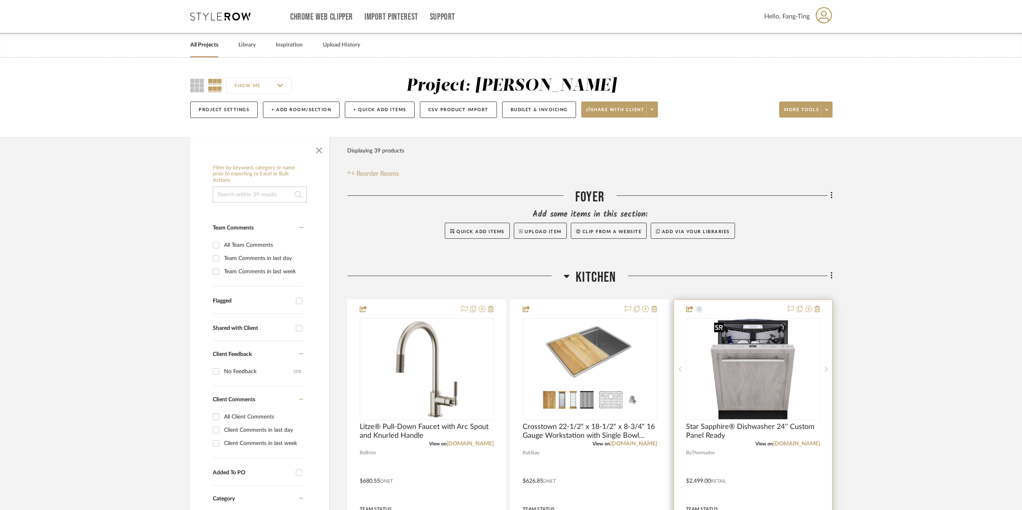
click at [747, 376] on img "0" at bounding box center [753, 369] width 84 height 100
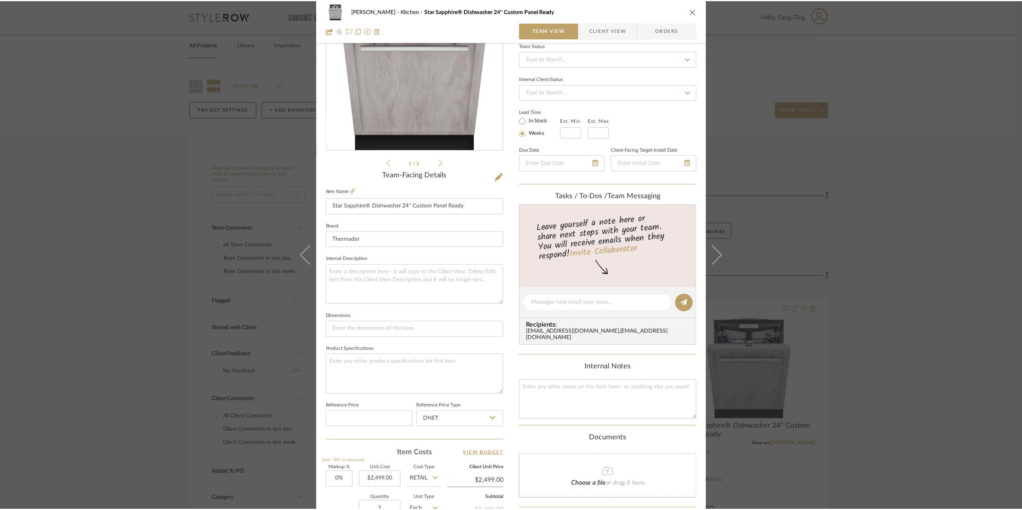
scroll to position [80, 0]
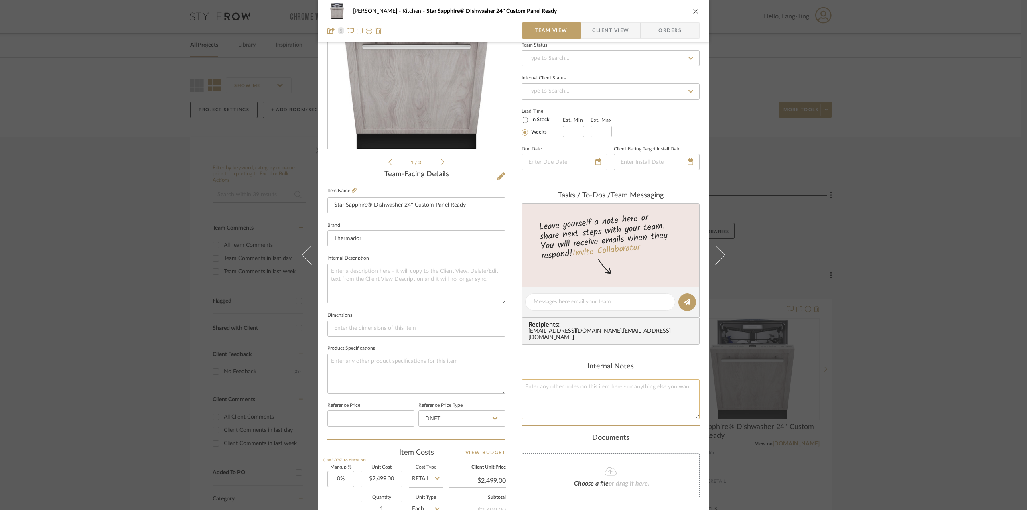
click at [542, 393] on textarea at bounding box center [611, 399] width 178 height 40
click at [565, 392] on textarea "Old price: 2499" at bounding box center [611, 399] width 178 height 40
click at [564, 392] on textarea "Old price: 2499" at bounding box center [611, 399] width 178 height 40
click at [563, 393] on textarea "Old price: 2499" at bounding box center [611, 399] width 178 height 40
click at [558, 392] on textarea "Old price: 2499" at bounding box center [611, 399] width 178 height 40
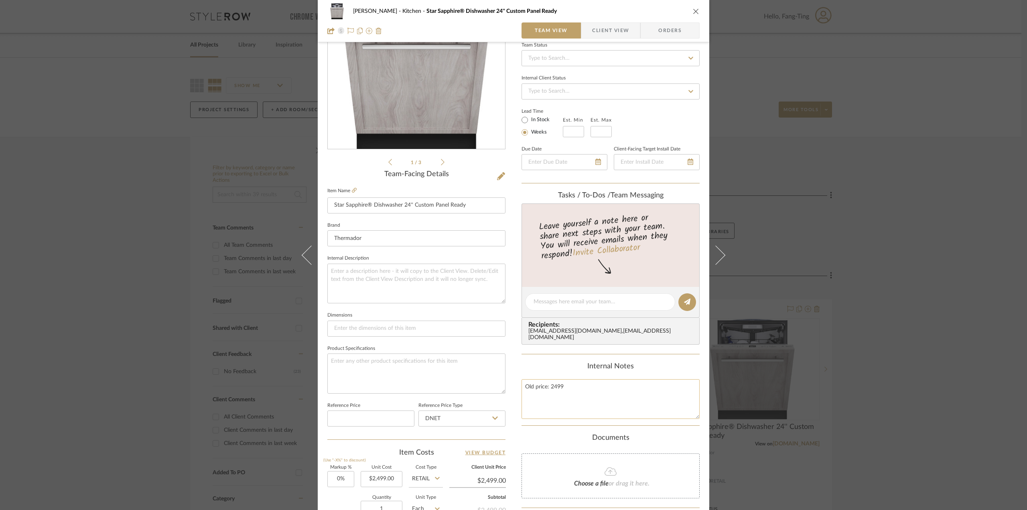
click at [557, 392] on textarea "Old price: 2499" at bounding box center [611, 399] width 178 height 40
click at [906, 385] on div "[PERSON_NAME] Kitchen Star Sapphire® Dishwasher 24'' Custom Panel Ready Team Vi…" at bounding box center [513, 255] width 1027 height 510
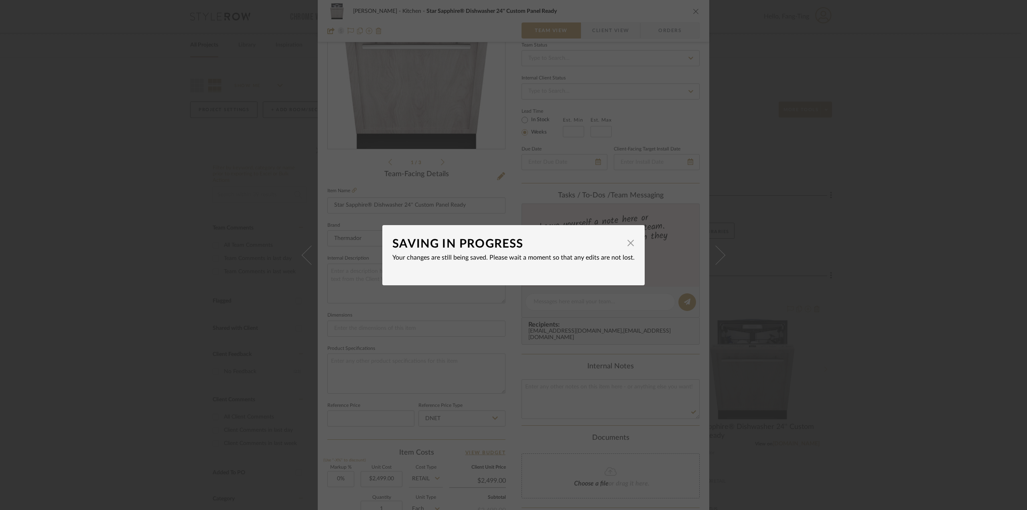
click at [633, 244] on dialog-content "SAVING IN PROGRESS × Your changes are still being saved. Please wait a moment s…" at bounding box center [513, 255] width 262 height 60
click at [627, 242] on span "button" at bounding box center [631, 243] width 16 height 16
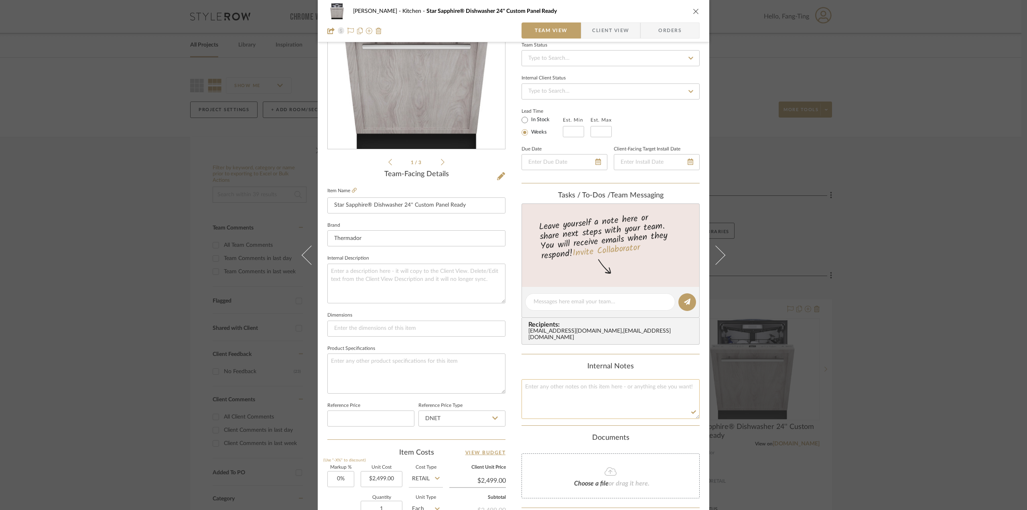
click at [588, 416] on textarea at bounding box center [611, 399] width 178 height 40
click at [957, 398] on div "[PERSON_NAME] Kitchen Star Sapphire® Dishwasher 24'' Custom Panel Ready Team Vi…" at bounding box center [513, 255] width 1027 height 510
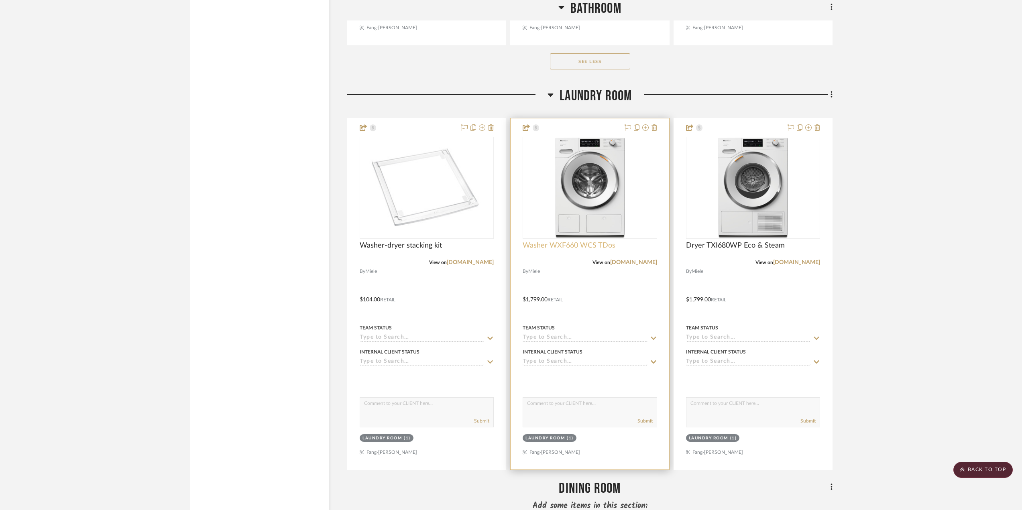
scroll to position [3812, 0]
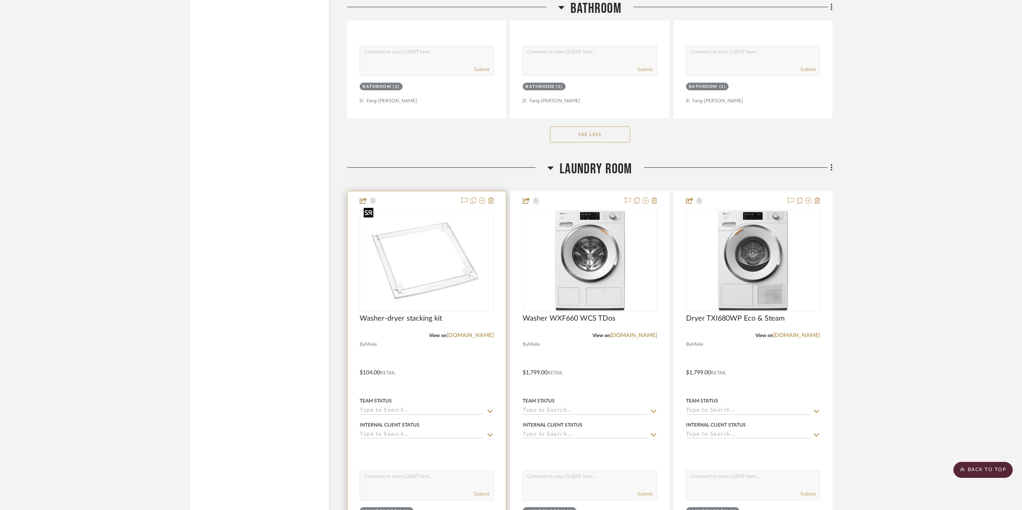
click at [446, 248] on img "0" at bounding box center [426, 260] width 132 height 99
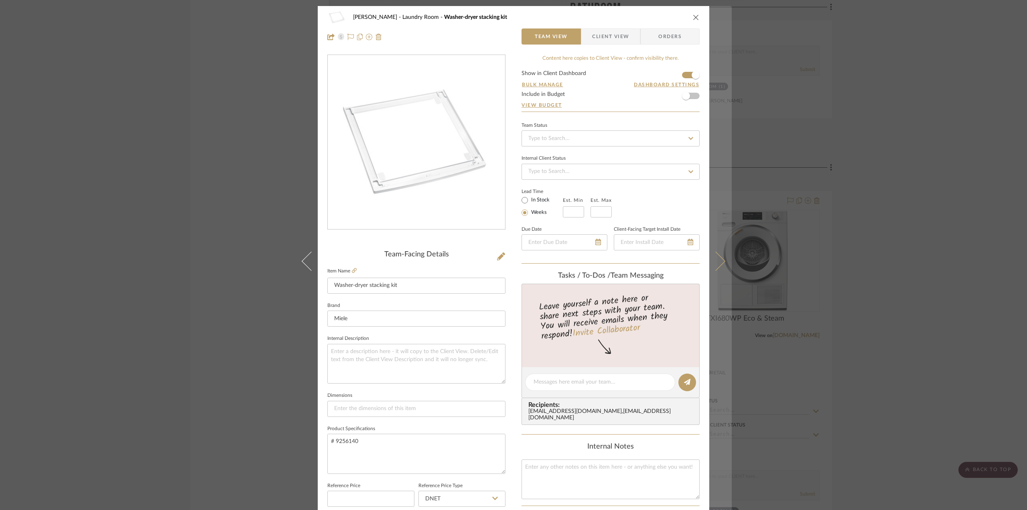
click at [721, 268] on button at bounding box center [720, 261] width 22 height 510
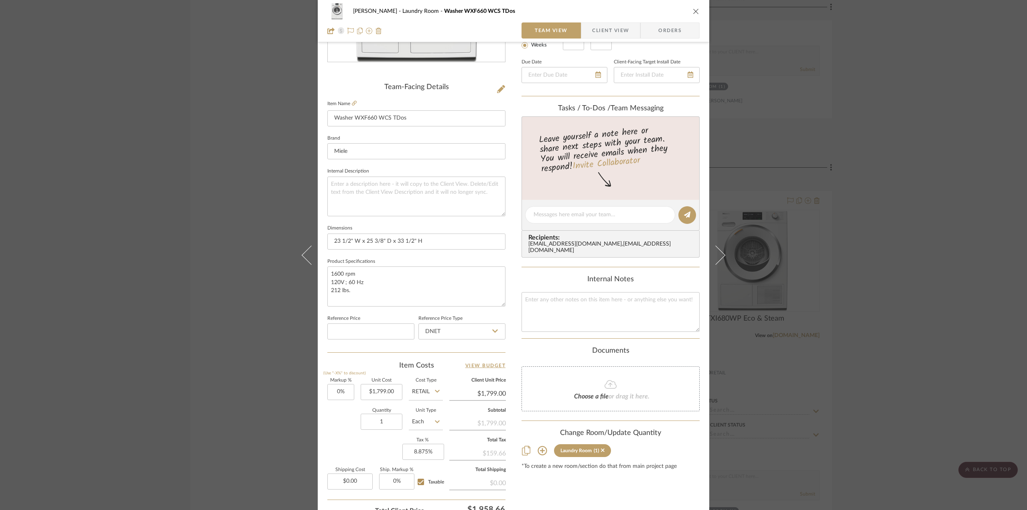
scroll to position [237, 0]
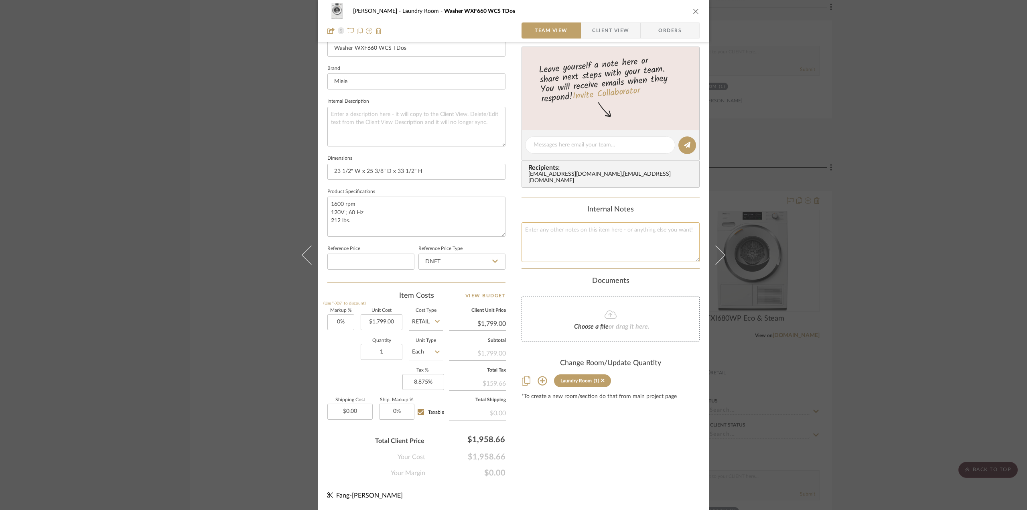
click at [561, 230] on textarea at bounding box center [611, 242] width 178 height 40
click at [390, 323] on input "1799.00" at bounding box center [382, 322] width 42 height 16
click at [589, 250] on textarea "old price: 1799" at bounding box center [611, 242] width 178 height 40
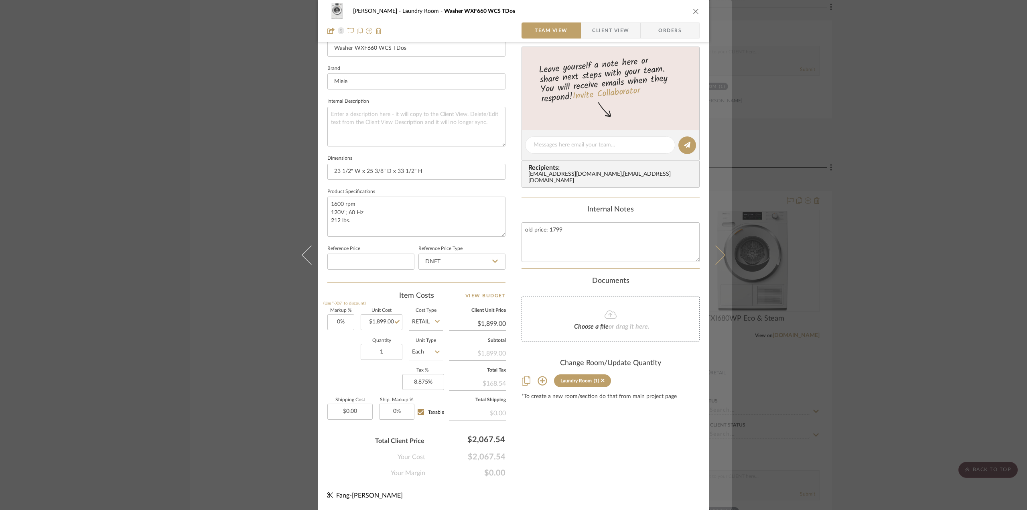
click at [721, 251] on button at bounding box center [720, 255] width 22 height 510
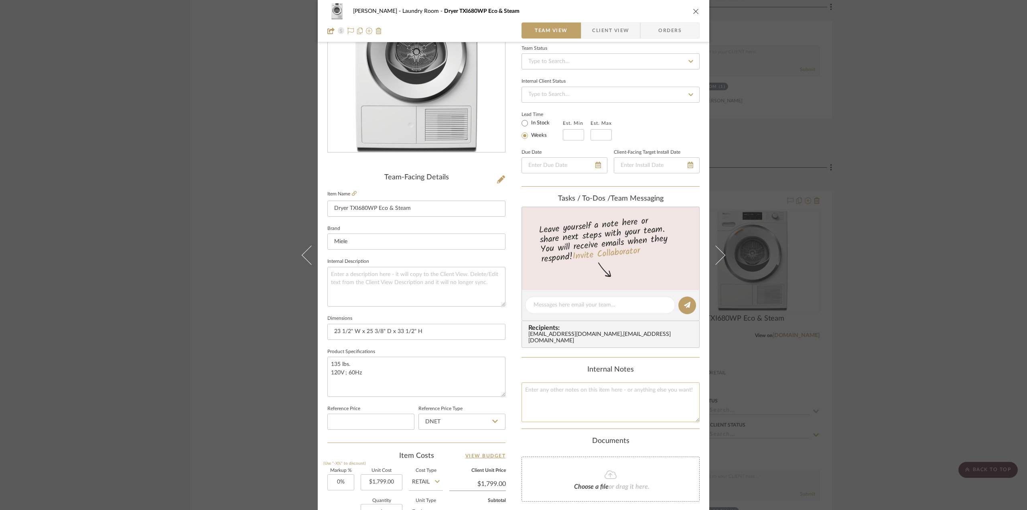
scroll to position [80, 0]
click at [557, 401] on textarea at bounding box center [611, 399] width 178 height 40
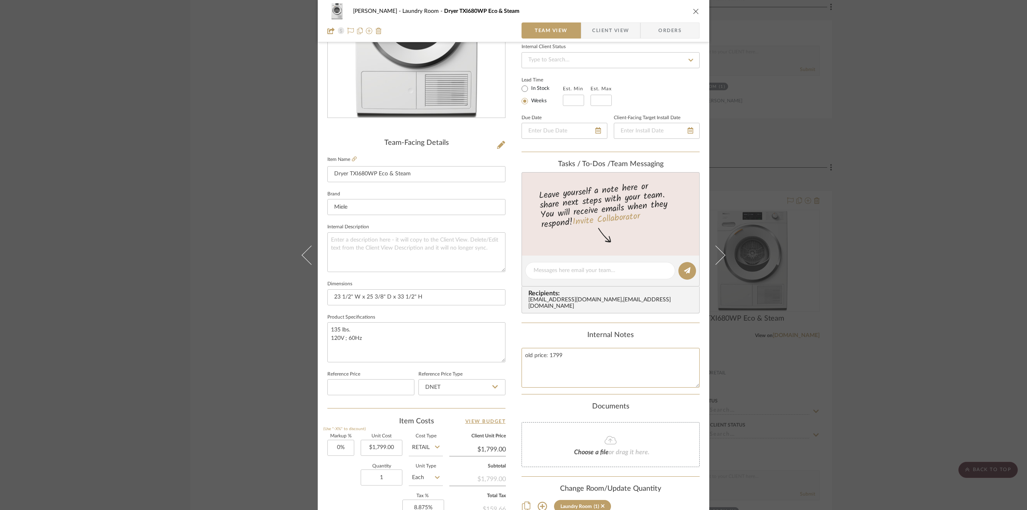
scroll to position [120, 0]
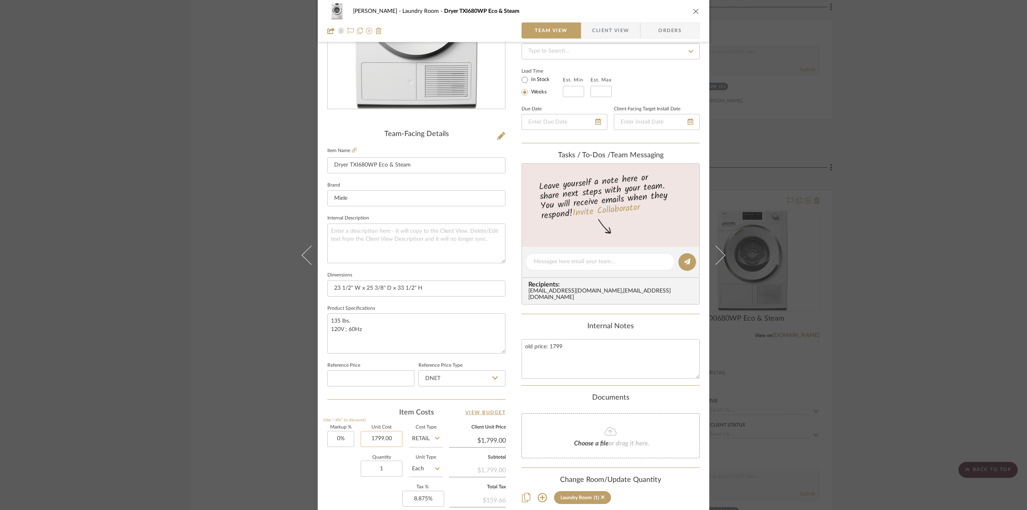
click at [382, 436] on input "1799.00" at bounding box center [382, 439] width 42 height 16
click at [606, 344] on textarea "old price: 1799" at bounding box center [611, 359] width 178 height 40
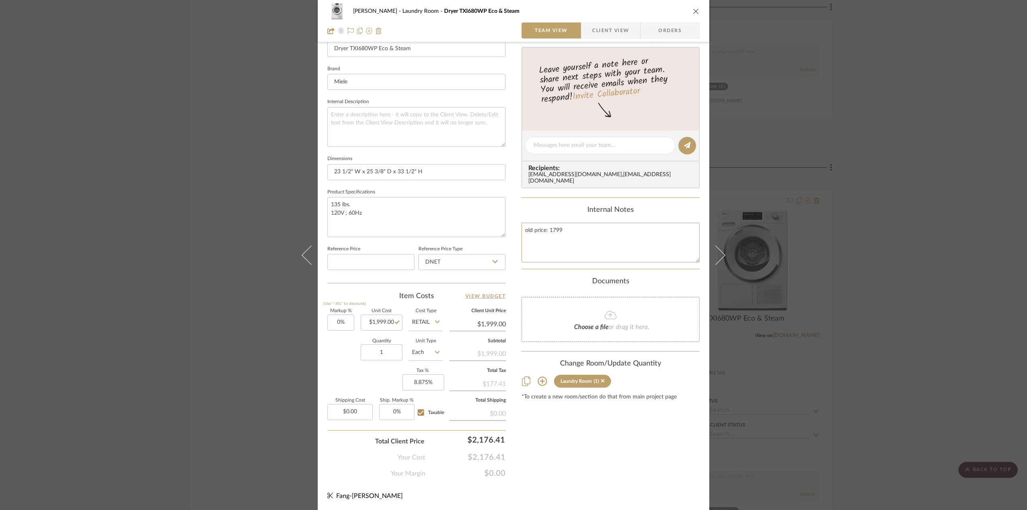
scroll to position [237, 0]
click at [876, 338] on div "[PERSON_NAME] Laundry Room Dryer TXI680WP Eco & Steam Team View Client View Ord…" at bounding box center [513, 255] width 1027 height 510
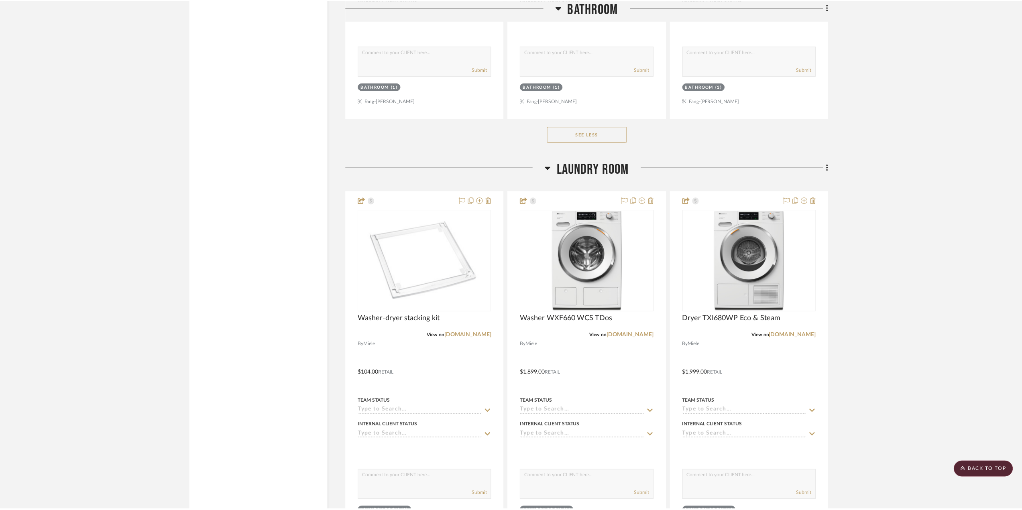
scroll to position [3812, 0]
